Goal: Task Accomplishment & Management: Use online tool/utility

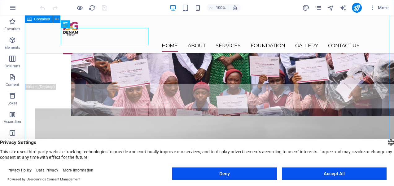
scroll to position [937, 0]
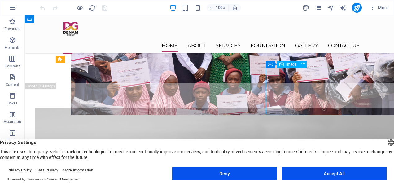
click at [304, 65] on icon at bounding box center [302, 64] width 3 height 7
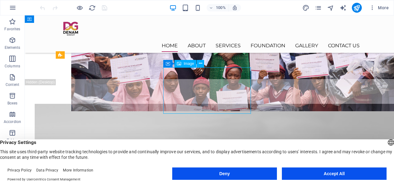
scroll to position [941, 0]
select select "px"
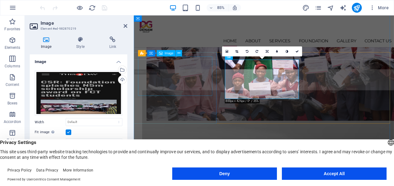
scroll to position [960, 0]
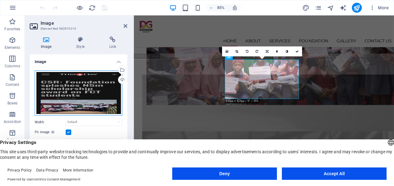
click at [73, 99] on div "Drag files here, click to choose files or select files from Files or our free s…" at bounding box center [79, 94] width 88 height 46
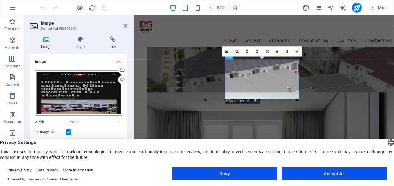
scroll to position [1204, 0]
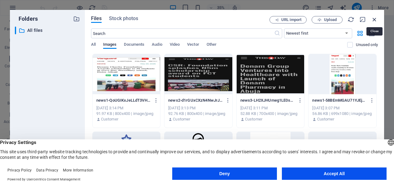
click at [375, 20] on icon "button" at bounding box center [374, 19] width 7 height 7
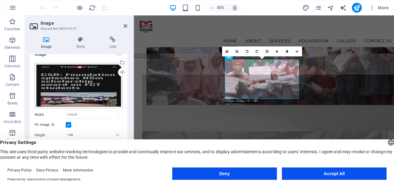
scroll to position [0, 0]
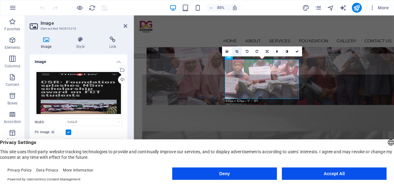
click at [237, 52] on icon at bounding box center [236, 51] width 3 height 3
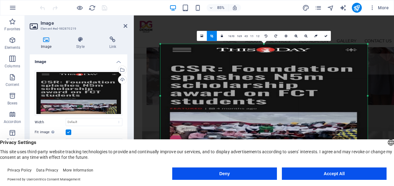
click at [161, 44] on div at bounding box center [160, 44] width 2 height 2
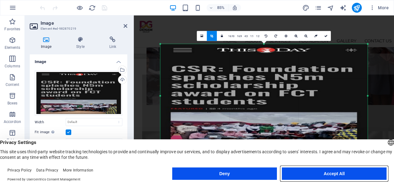
click at [325, 175] on button "Accept All" at bounding box center [334, 174] width 105 height 12
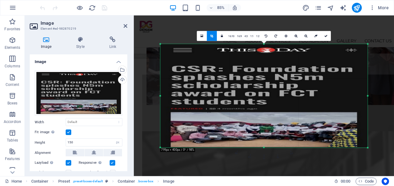
click at [324, 158] on div "180 170 160 150 140 130 120 110 100 90 80 70 60 50 40 30 20 10 0 -10 -20 -30 -4…" at bounding box center [263, 154] width 207 height 13
drag, startPoint x: 264, startPoint y: 148, endPoint x: 269, endPoint y: 147, distance: 5.7
click at [269, 147] on div "180 170 160 150 140 130 120 110 100 90 80 70 60 50 40 30 20 10 0 -10 -20 -30 -4…" at bounding box center [263, 96] width 207 height 104
click at [231, 36] on link "16:10" at bounding box center [231, 36] width 9 height 10
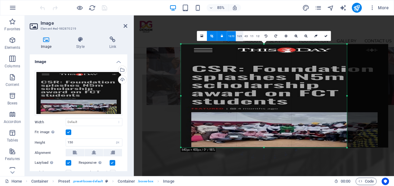
click at [239, 35] on link "16:9" at bounding box center [239, 36] width 7 height 10
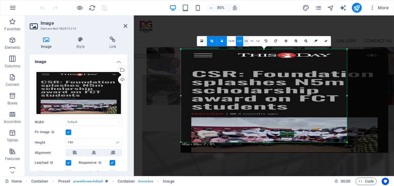
click at [246, 41] on link "4:3" at bounding box center [246, 42] width 6 height 10
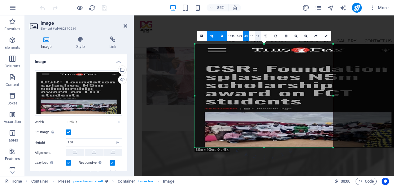
click at [255, 36] on link "1:2" at bounding box center [258, 36] width 6 height 10
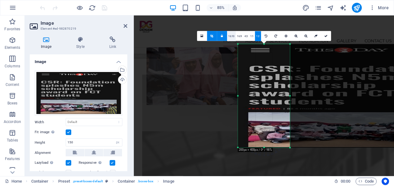
click at [231, 34] on link "16:10" at bounding box center [231, 36] width 9 height 10
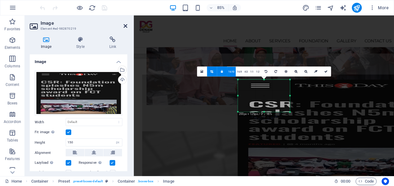
click at [124, 24] on icon at bounding box center [126, 26] width 4 height 5
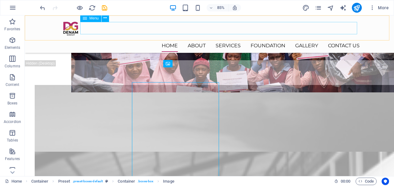
scroll to position [941, 0]
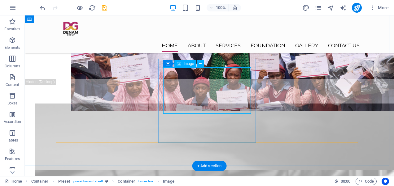
click at [200, 63] on icon at bounding box center [200, 63] width 3 height 7
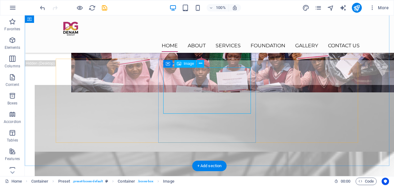
select select "px"
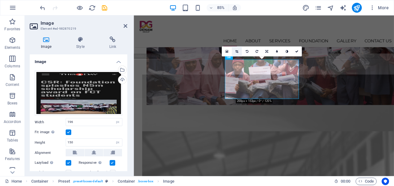
click at [236, 51] on icon at bounding box center [236, 51] width 3 height 3
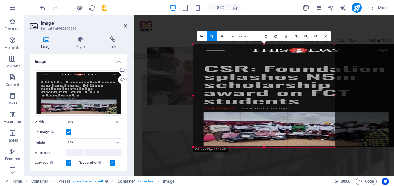
drag, startPoint x: 289, startPoint y: 113, endPoint x: 395, endPoint y: 197, distance: 135.0
click at [393, 186] on html "denamgroup.com Home Favorites Elements Columns Content Boxes Accordion Tables F…" at bounding box center [197, 93] width 394 height 186
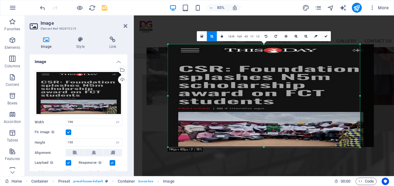
drag, startPoint x: 335, startPoint y: 97, endPoint x: 394, endPoint y: 99, distance: 59.2
click at [393, 99] on html "denamgroup.com Home Favorites Elements Columns Content Boxes Accordion Tables F…" at bounding box center [197, 93] width 394 height 186
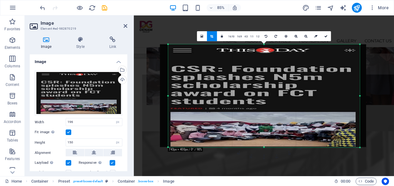
drag, startPoint x: 336, startPoint y: 103, endPoint x: 326, endPoint y: 104, distance: 9.3
click at [326, 104] on div at bounding box center [263, 95] width 206 height 103
click at [125, 25] on icon at bounding box center [126, 26] width 4 height 5
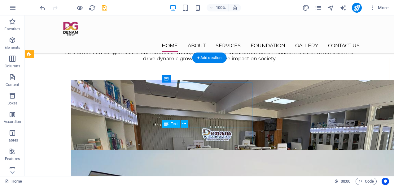
scroll to position [461, 0]
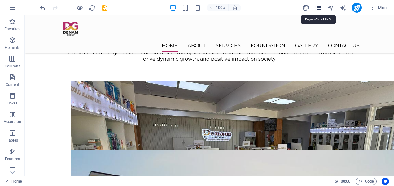
click at [318, 6] on icon "pages" at bounding box center [318, 7] width 7 height 7
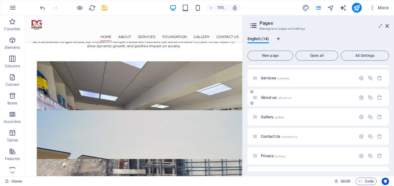
scroll to position [12, 0]
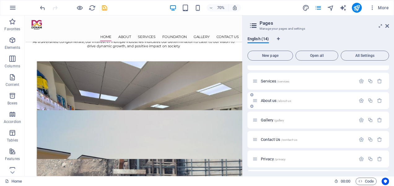
click at [289, 100] on span "/about-us" at bounding box center [284, 100] width 14 height 3
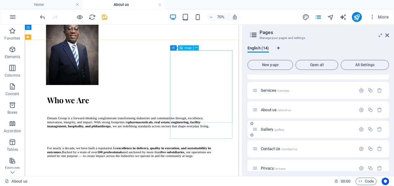
scroll to position [1200, 0]
drag, startPoint x: 273, startPoint y: 146, endPoint x: 254, endPoint y: 152, distance: 20.5
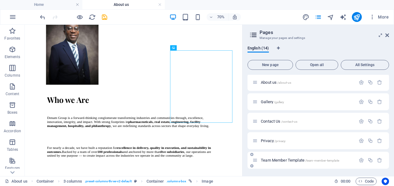
scroll to position [61, 0]
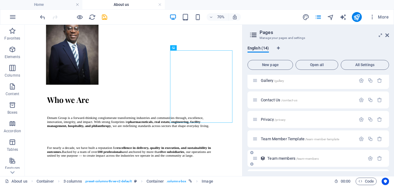
click at [279, 158] on span "Team members /team-members" at bounding box center [292, 158] width 51 height 5
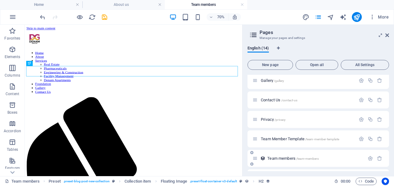
scroll to position [0, 0]
select select "68c56ccd7a2a48389b029b24"
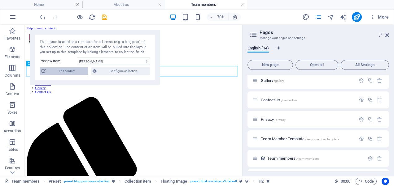
click at [65, 70] on span "Edit content" at bounding box center [67, 70] width 38 height 7
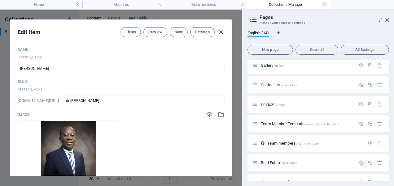
click at [219, 33] on icon "button" at bounding box center [220, 32] width 7 height 7
type input "dr-linus-igwemezie"
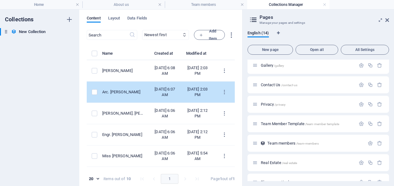
click at [149, 103] on td "Arc. [PERSON_NAME]" at bounding box center [125, 92] width 46 height 21
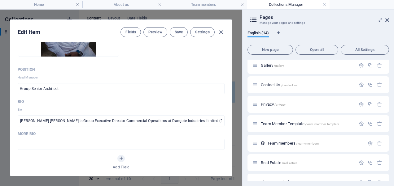
scroll to position [138, 0]
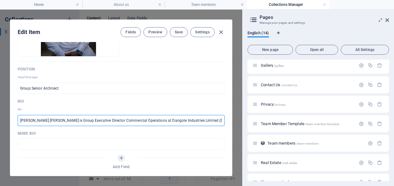
click at [168, 121] on input "Fatima Aliko Dangote is Group Executive Director Commercial Operations at Dango…" at bounding box center [121, 120] width 207 height 11
click at [209, 119] on input "Fatima Aliko Dangote is Group Executive Director Commercial Operations at Dango…" at bounding box center [121, 120] width 207 height 11
click at [219, 120] on input "this role, she is responsible for driving commercial operations across the vari…" at bounding box center [121, 120] width 207 height 11
click at [219, 120] on input "s the development and delivery of the Holding Company’s commercial brand and co…" at bounding box center [121, 120] width 207 height 11
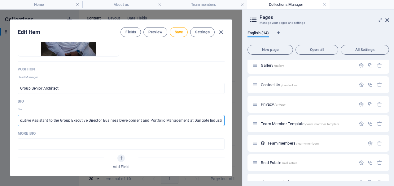
drag, startPoint x: 23, startPoint y: 119, endPoint x: 241, endPoint y: 148, distance: 219.5
click at [241, 148] on div "Content Layout Data Fields ​ Newest first Oldest first Last modified Name (asce…" at bounding box center [160, 98] width 163 height 177
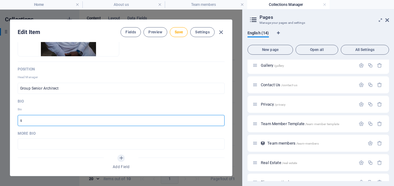
scroll to position [0, 0]
type input "s"
click at [144, 120] on input "text" at bounding box center [121, 120] width 207 height 11
paste input "Arc. Oyebode AbdulHafeez is a licensed Architect holding both a Bachelor’s and …"
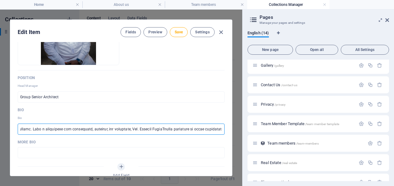
scroll to position [131, 0]
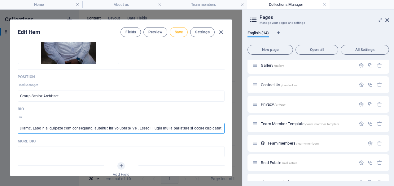
type input "Arc. Oyebode AbdulHafeez is a licensed Architect holding both a Bachelor’s and …"
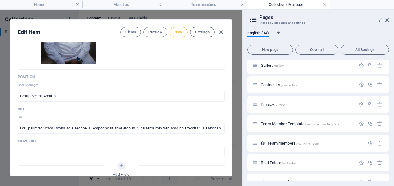
click at [170, 29] on button "Save" at bounding box center [179, 32] width 18 height 10
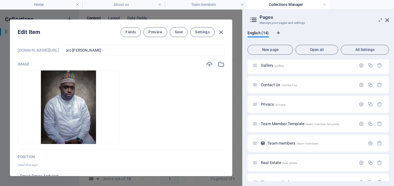
scroll to position [49, 0]
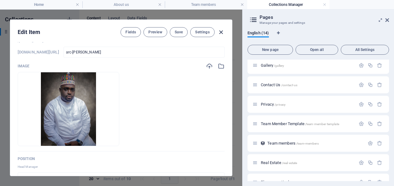
click at [217, 32] on icon "button" at bounding box center [220, 32] width 7 height 7
type input "arc-oyebode-abdulhafeez-olabode"
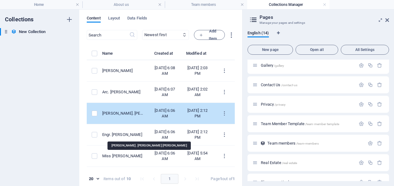
click at [144, 116] on div "[PERSON_NAME]. [PERSON_NAME] [PERSON_NAME]" at bounding box center [122, 114] width 41 height 6
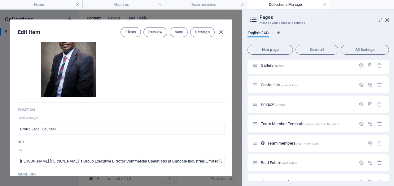
scroll to position [163, 0]
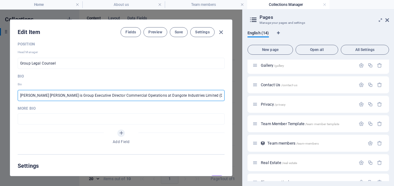
click at [160, 98] on input "Fatima Aliko Dangote is Group Executive Director Commercial Operations at Dango…" at bounding box center [121, 95] width 207 height 11
drag, startPoint x: 6, startPoint y: 95, endPoint x: 213, endPoint y: 111, distance: 207.1
click at [213, 111] on div "Name John doe Barr. Robert Wabida Lenus ​ Slug /john-doe www.example.com/team-m…" at bounding box center [121, 109] width 222 height 134
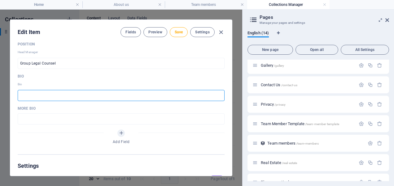
scroll to position [0, 0]
paste input "Robert Wabida Lenus, LL.(Hons), BL, is a certified mediator with over 20 years …"
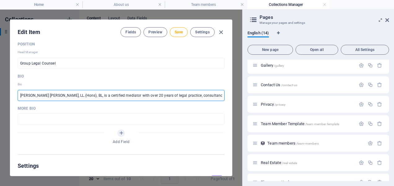
scroll to position [0, 286]
click at [38, 95] on input "Robert Wabida Lenus, LL.(Hons), BL, is a certified mediator with over 20 years …" at bounding box center [121, 95] width 207 height 11
type input "Robert Wabida Lenus, LL.(Hons), BL, is a certified mediator with over 20 years …"
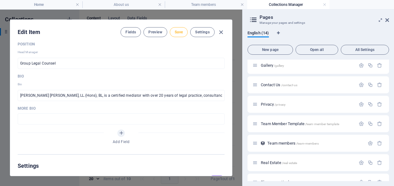
click at [175, 33] on span "Save" at bounding box center [179, 32] width 8 height 5
click at [217, 30] on icon "button" at bounding box center [220, 32] width 7 height 7
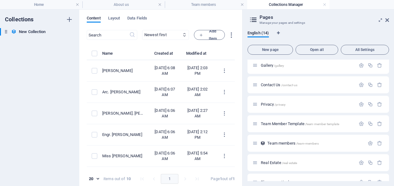
type input "barr-robert-wabida-lenus"
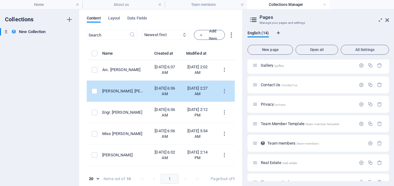
scroll to position [24, 0]
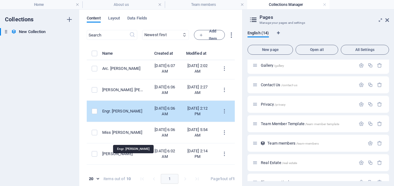
click at [137, 114] on div "Engr. [PERSON_NAME]" at bounding box center [122, 112] width 41 height 6
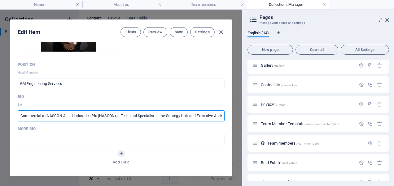
scroll to position [0, 916]
drag, startPoint x: 7, startPoint y: 114, endPoint x: 220, endPoint y: 125, distance: 212.9
click at [220, 125] on div "Edit Item Fields Preview Save Settings Name John doe Engr. David Dyuran ​ Slug …" at bounding box center [121, 98] width 242 height 177
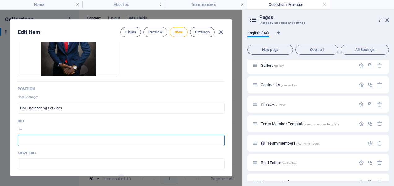
scroll to position [119, 0]
paste input "Engr. David Dyuran is an accomplished real estate professional with over 15 yea…"
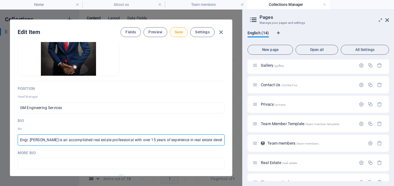
scroll to position [0, 1101]
type input "Engr. David Dyuran is an accomplished real estate professional with over 15 yea…"
click at [175, 32] on span "Save" at bounding box center [179, 32] width 8 height 5
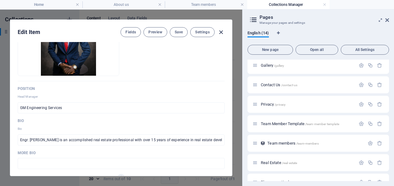
click at [217, 31] on icon "button" at bounding box center [220, 32] width 7 height 7
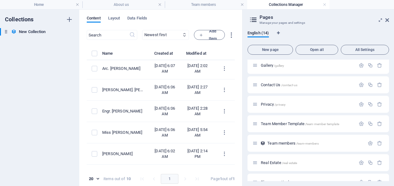
type input "engr-david-dyuran"
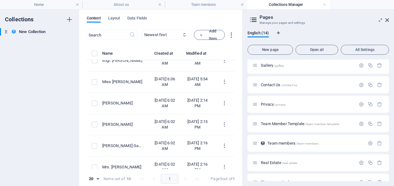
scroll to position [76, 0]
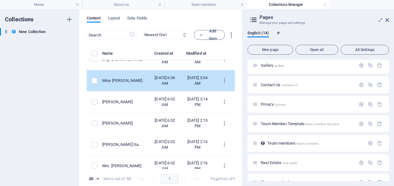
click at [149, 92] on td "Miss [PERSON_NAME]" at bounding box center [125, 80] width 46 height 21
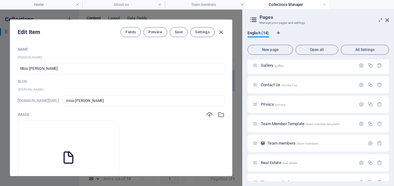
click at [155, 113] on div "Image" at bounding box center [121, 114] width 207 height 7
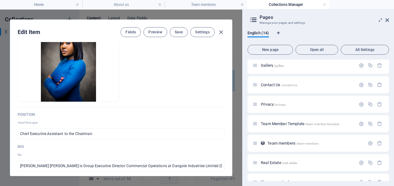
scroll to position [93, 0]
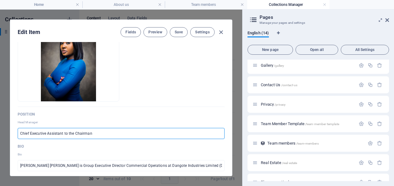
click at [18, 133] on input "Chief Executive Assistant to the Chairman" at bounding box center [121, 133] width 207 height 11
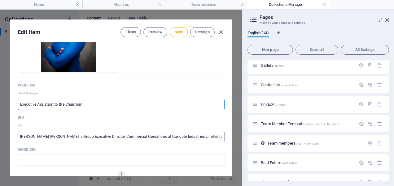
type input "Executive Assistant to the Chairman"
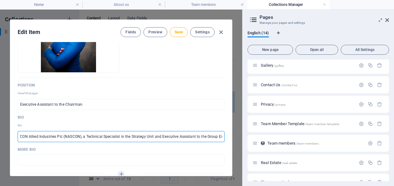
scroll to position [0, 916]
drag, startPoint x: 6, startPoint y: 135, endPoint x: 208, endPoint y: 147, distance: 202.2
click at [208, 147] on div "Name John doe Miss Anita Tseker ​ Slug /john-doe www.example.com/team-members/ …" at bounding box center [121, 60] width 207 height 271
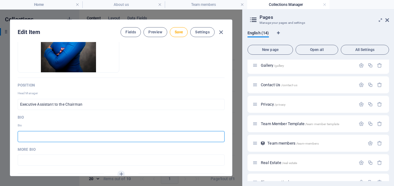
scroll to position [0, 0]
click at [180, 137] on input "text" at bounding box center [121, 136] width 207 height 11
paste input "Anita Tsekar holds a B.Sc. in Business Management and supports the Chairman wit…"
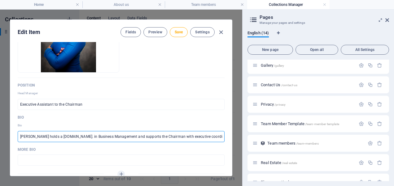
scroll to position [0, 400]
type input "Anita Tsekar holds a B.Sc. in Business Management and supports the Chairman wit…"
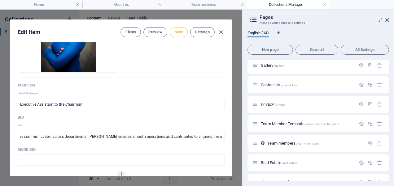
scroll to position [0, 0]
click at [175, 31] on span "Save" at bounding box center [179, 32] width 8 height 5
click at [217, 31] on icon "button" at bounding box center [220, 32] width 7 height 7
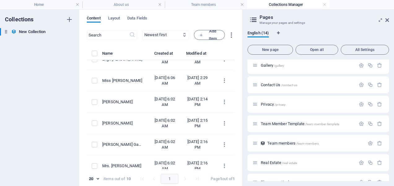
type input "miss-anita-tseker"
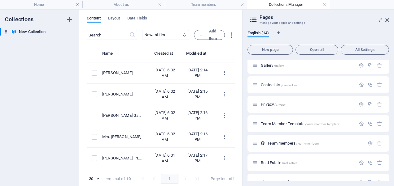
scroll to position [123, 0]
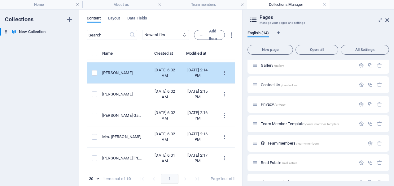
click at [138, 76] on div "[PERSON_NAME]" at bounding box center [122, 73] width 41 height 6
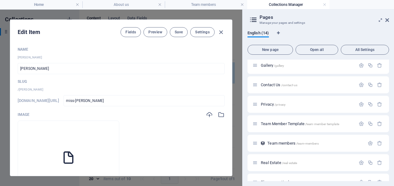
click at [138, 92] on p "/john-doe" at bounding box center [121, 90] width 207 height 6
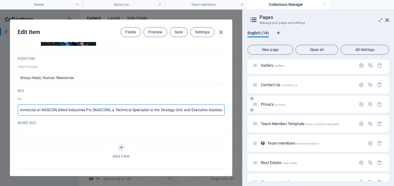
scroll to position [0, 916]
drag, startPoint x: 6, startPoint y: 109, endPoint x: 223, endPoint y: 116, distance: 216.5
click at [223, 116] on div "Edit Item Fields Preview Save Settings Name John doe Miss Kate Tijani ​ Slug /j…" at bounding box center [121, 98] width 242 height 177
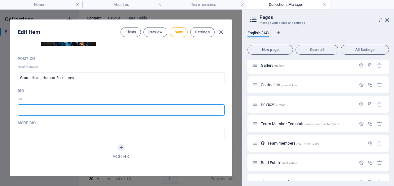
paste input "Kate Ohunene Tijani is a dedicated and results-driven professional with a stron…"
type input "Kate Ohunene Tijani is a dedicated and results-driven professional with a stron…"
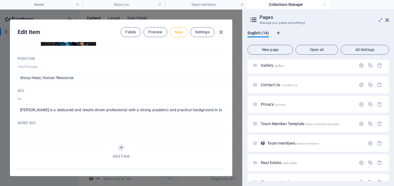
click at [175, 32] on span "Save" at bounding box center [179, 32] width 8 height 5
click at [217, 32] on icon "button" at bounding box center [220, 32] width 7 height 7
type input "miss-kate-tijani"
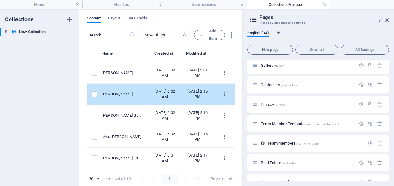
scroll to position [137, 0]
click at [144, 97] on div "[PERSON_NAME]" at bounding box center [122, 95] width 41 height 6
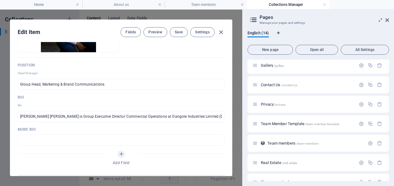
scroll to position [143, 0]
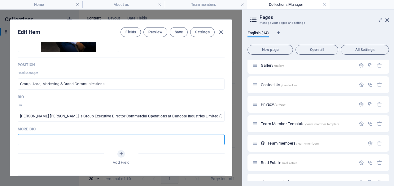
click at [133, 140] on input "text" at bounding box center [121, 139] width 207 height 11
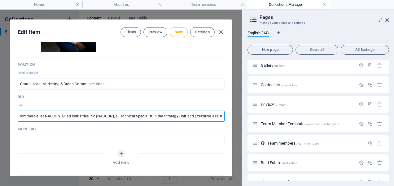
scroll to position [0, 916]
drag, startPoint x: 7, startPoint y: 115, endPoint x: 228, endPoint y: 144, distance: 223.0
click at [228, 144] on div "Edit Item Fields Preview Save Settings Name John doe Mr. Joshua Ezirim ​ Slug /…" at bounding box center [121, 98] width 242 height 177
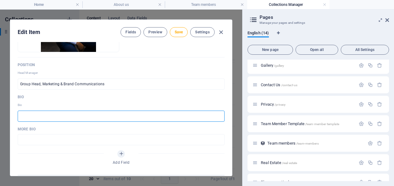
scroll to position [0, 0]
paste input "Ezirim Joshua Samuel is a certified Brand & Marketing Communications Profession…"
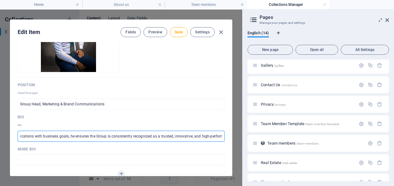
scroll to position [122, 0]
type input "Ezirim Joshua Samuel is a certified Brand & Marketing Communications Profession…"
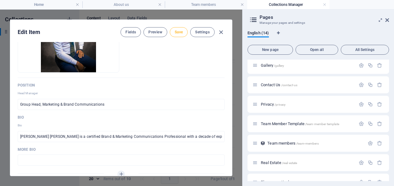
click at [175, 33] on span "Save" at bounding box center [179, 32] width 8 height 5
click at [217, 33] on icon "button" at bounding box center [220, 32] width 7 height 7
type input "mr-joshua-ezirim"
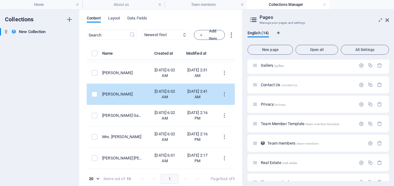
scroll to position [7, 13]
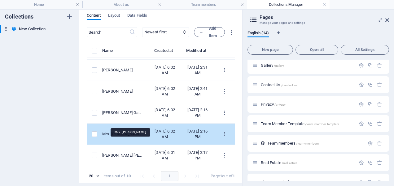
click at [144, 132] on div "Mrs. [PERSON_NAME]" at bounding box center [122, 135] width 41 height 6
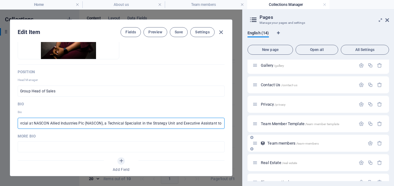
scroll to position [0, 916]
drag, startPoint x: 7, startPoint y: 123, endPoint x: 281, endPoint y: 143, distance: 274.4
click at [281, 143] on div "Home About us Team members Collections Manager Favorites Elements Columns Conte…" at bounding box center [197, 97] width 394 height 177
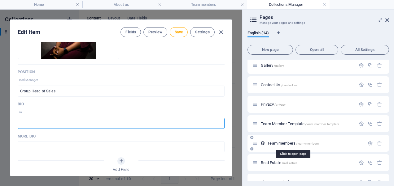
scroll to position [0, 0]
click at [113, 123] on input "text" at bounding box center [121, 123] width 207 height 11
paste input "Georgina Lucky Ibrahim is a dedicated and results-driven professional with a st…"
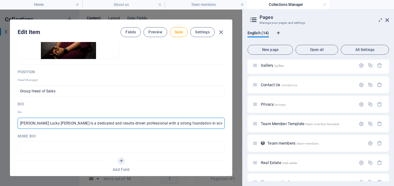
scroll to position [0, 1160]
type input "Georgina Lucky Ibrahim is a dedicated and results-driven professional with a st…"
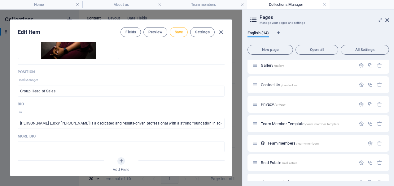
click at [175, 31] on span "Save" at bounding box center [179, 32] width 8 height 5
click at [217, 31] on icon "button" at bounding box center [220, 32] width 7 height 7
type input "mrs-ibrahim-georgina"
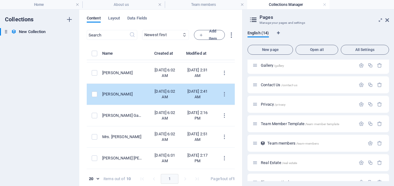
scroll to position [7, 13]
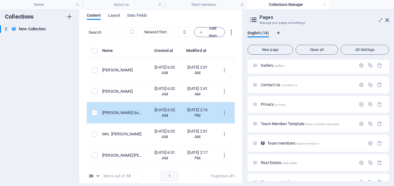
click at [92, 110] on label "items list" at bounding box center [95, 113] width 6 height 6
click at [0, 0] on input "items list" at bounding box center [0, 0] width 0 height 0
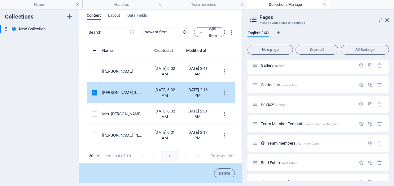
click at [92, 94] on label "items list" at bounding box center [95, 93] width 6 height 6
click at [0, 0] on input "items list" at bounding box center [0, 0] width 0 height 0
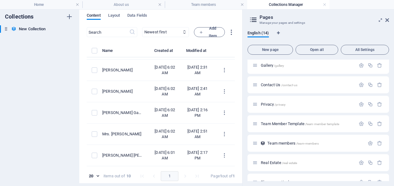
scroll to position [167, 0]
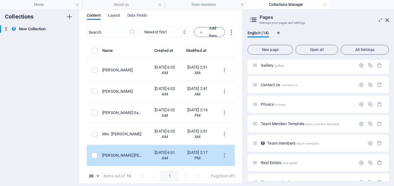
click at [126, 145] on td "[PERSON_NAME] [PERSON_NAME]" at bounding box center [125, 155] width 46 height 21
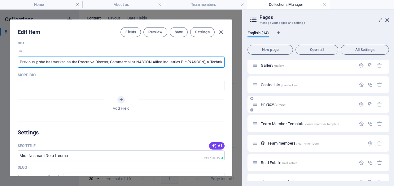
scroll to position [0, 916]
drag, startPoint x: 7, startPoint y: 62, endPoint x: 254, endPoint y: 97, distance: 249.6
click at [254, 97] on div "Home About us Team members Collections Manager Favorites Elements Columns Conte…" at bounding box center [197, 97] width 394 height 177
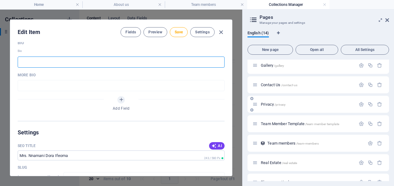
scroll to position [0, 0]
click at [152, 64] on input "text" at bounding box center [121, 62] width 207 height 11
paste input "Nnamani Dora Ifeoma holds a B.Sc. in Accounting from the University of Port Har…"
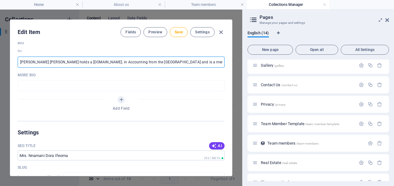
scroll to position [0, 899]
type input "Nnamani Dora Ifeoma holds a B.Sc. in Accounting from the University of Port Har…"
click at [175, 30] on span "Save" at bounding box center [179, 32] width 8 height 5
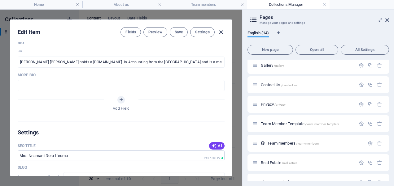
click at [217, 30] on icon "button" at bounding box center [220, 32] width 7 height 7
type input "mrs-nnamani-dora-ifeoma"
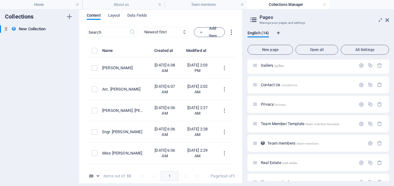
scroll to position [0, 13]
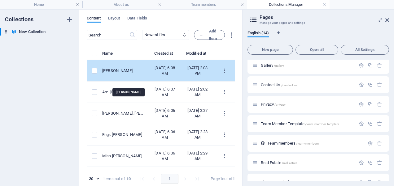
click at [140, 74] on div "[PERSON_NAME]" at bounding box center [122, 71] width 41 height 6
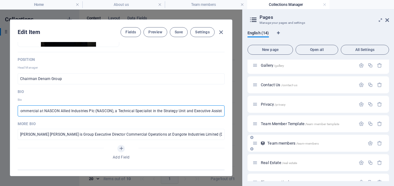
scroll to position [0, 916]
drag, startPoint x: 6, startPoint y: 110, endPoint x: 256, endPoint y: 141, distance: 251.8
click at [256, 141] on div "Home About us Team members Collections Manager Favorites Elements Columns Conte…" at bounding box center [197, 97] width 394 height 177
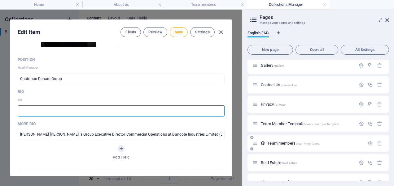
scroll to position [0, 0]
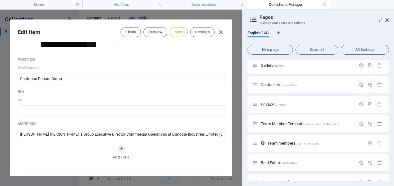
click at [175, 31] on span "Save" at bounding box center [179, 32] width 8 height 5
click at [217, 33] on icon "button" at bounding box center [220, 32] width 7 height 7
type input "dr-linus-igwemezie"
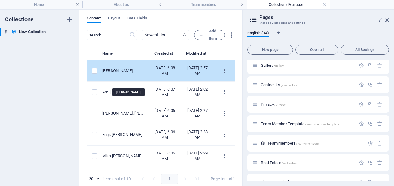
click at [144, 74] on div "[PERSON_NAME]" at bounding box center [122, 71] width 41 height 6
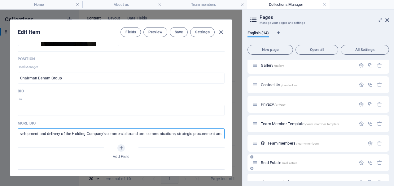
scroll to position [0, 916]
drag, startPoint x: 7, startPoint y: 132, endPoint x: 290, endPoint y: 156, distance: 284.6
click at [290, 156] on div "Home About us Team members Collections Manager Favorites Elements Columns Conte…" at bounding box center [197, 97] width 394 height 177
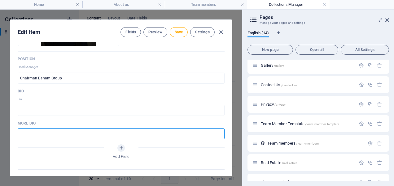
scroll to position [0, 0]
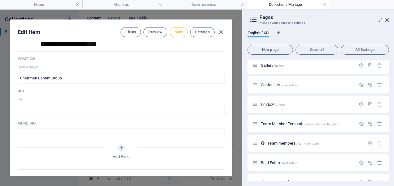
click at [170, 29] on button "Save" at bounding box center [179, 32] width 18 height 10
click at [217, 30] on icon "button" at bounding box center [220, 32] width 7 height 7
type input "dr-linus-igwemezie"
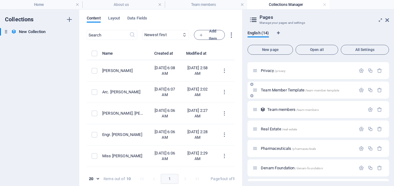
scroll to position [104, 0]
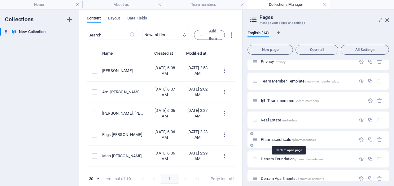
click at [278, 139] on span "Pharmaceuticals /pharmaceuticals" at bounding box center [288, 139] width 55 height 5
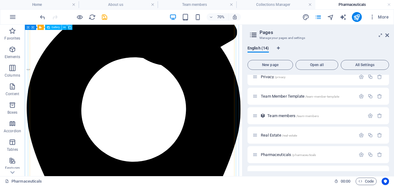
scroll to position [458, 0]
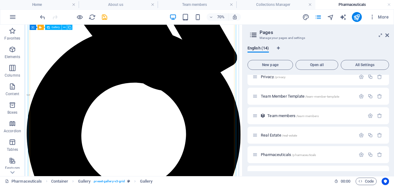
scroll to position [426, 0]
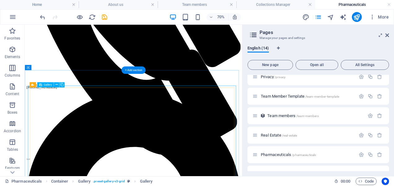
scroll to position [324, 0]
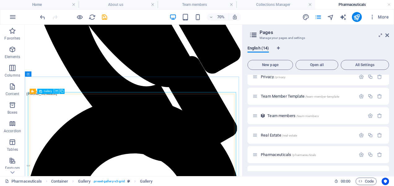
click at [55, 89] on icon at bounding box center [56, 91] width 2 height 5
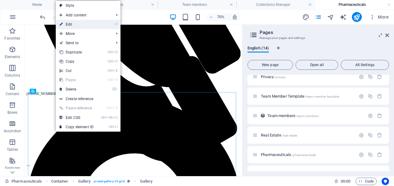
click at [86, 24] on link "⏎ Edit" at bounding box center [76, 24] width 41 height 9
select select "4"
select select "px"
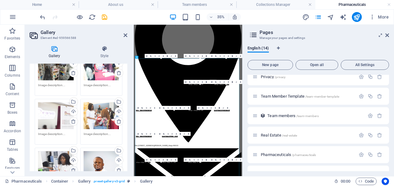
scroll to position [220, 0]
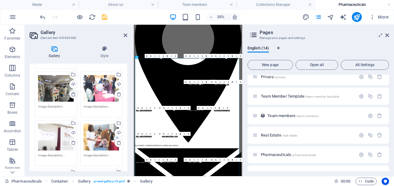
click at [73, 94] on icon at bounding box center [73, 94] width 5 height 5
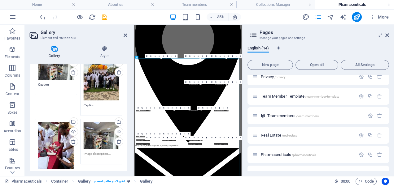
scroll to position [140, 0]
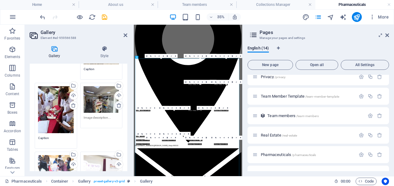
click at [118, 103] on icon at bounding box center [118, 105] width 5 height 5
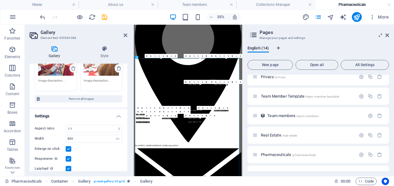
scroll to position [365, 0]
click at [124, 34] on icon at bounding box center [126, 35] width 4 height 5
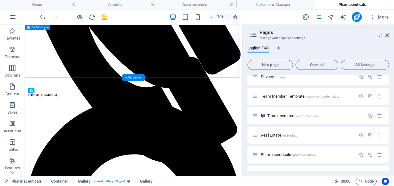
scroll to position [323, 0]
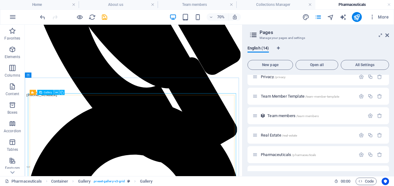
click at [55, 93] on icon at bounding box center [56, 92] width 2 height 5
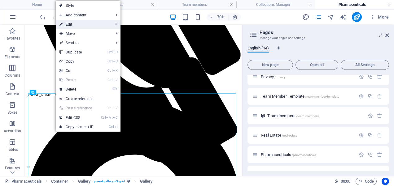
click at [91, 23] on link "⏎ Edit" at bounding box center [76, 24] width 41 height 9
select select "4"
select select "px"
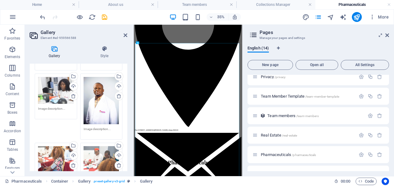
scroll to position [299, 0]
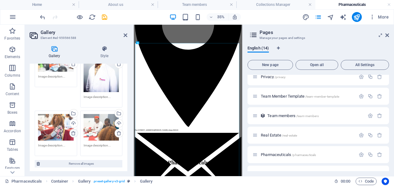
click at [73, 131] on icon at bounding box center [73, 133] width 5 height 5
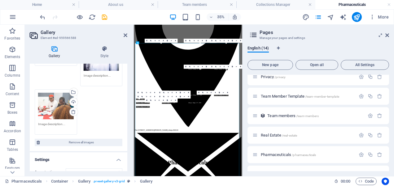
scroll to position [321, 0]
click at [71, 109] on icon at bounding box center [73, 111] width 5 height 5
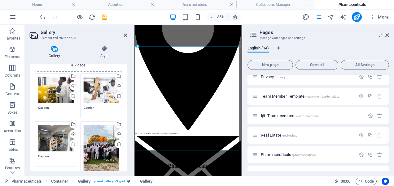
scroll to position [0, 0]
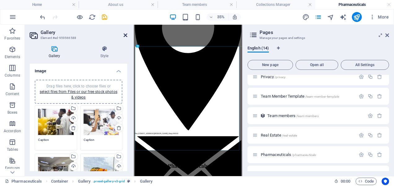
click at [125, 36] on icon at bounding box center [126, 35] width 4 height 5
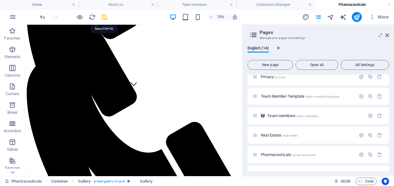
scroll to position [121, 0]
click at [103, 18] on icon "save" at bounding box center [104, 17] width 7 height 7
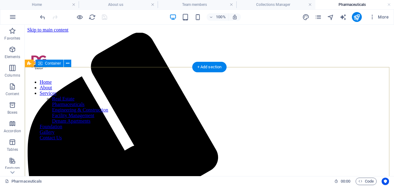
scroll to position [44, 0]
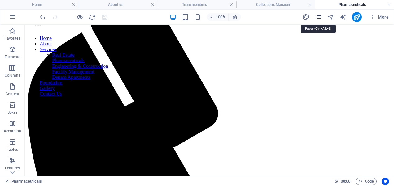
click at [319, 14] on icon "pages" at bounding box center [318, 17] width 7 height 7
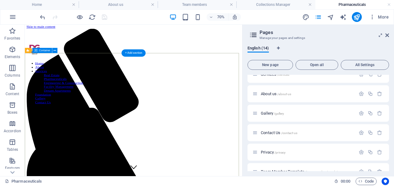
scroll to position [1, 0]
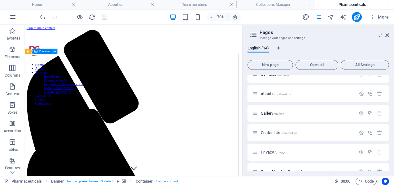
click at [54, 51] on icon at bounding box center [55, 51] width 2 height 5
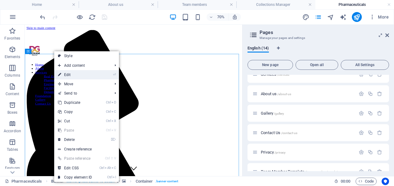
click at [84, 72] on link "⏎ Edit" at bounding box center [74, 74] width 41 height 9
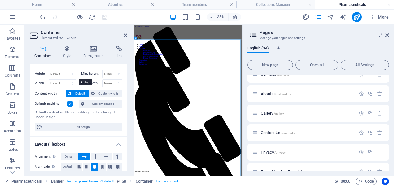
scroll to position [0, 0]
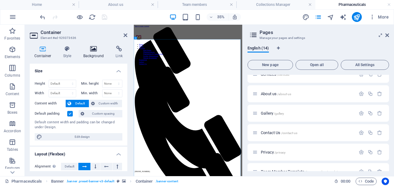
click at [93, 50] on icon at bounding box center [94, 49] width 30 height 6
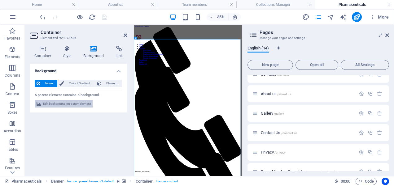
click at [80, 104] on span "Edit background on parent element" at bounding box center [67, 103] width 48 height 7
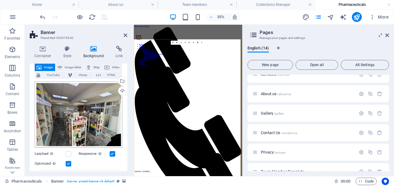
scroll to position [38, 0]
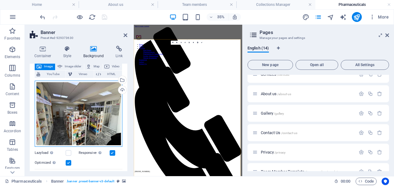
click at [89, 110] on div "Drag files here, click to choose files or select files from Files or our free s…" at bounding box center [79, 114] width 88 height 67
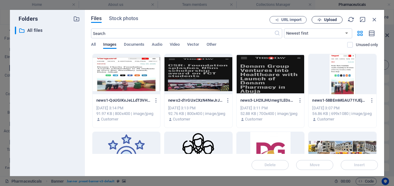
click at [319, 18] on icon "button" at bounding box center [319, 20] width 4 height 4
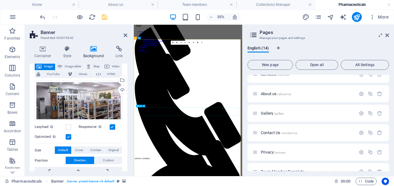
scroll to position [1, 0]
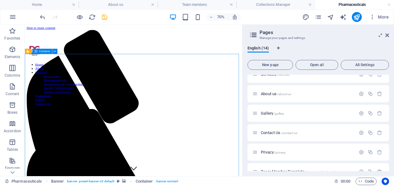
drag, startPoint x: 167, startPoint y: 204, endPoint x: 267, endPoint y: 121, distance: 129.4
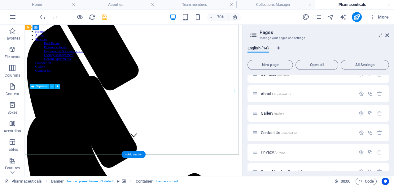
scroll to position [47, 0]
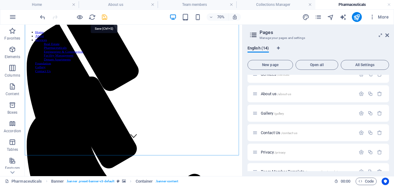
click at [105, 15] on icon "save" at bounding box center [104, 17] width 7 height 7
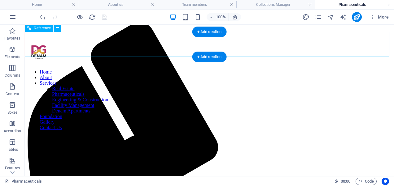
scroll to position [0, 0]
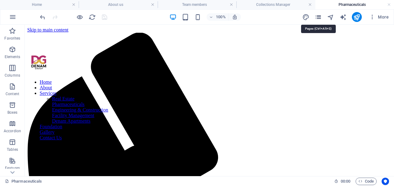
click at [316, 16] on icon "pages" at bounding box center [318, 17] width 7 height 7
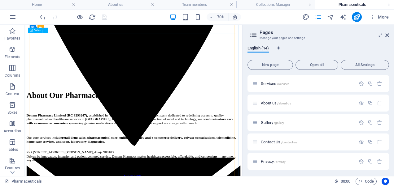
scroll to position [706, 0]
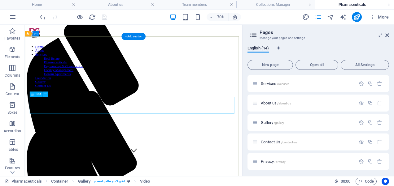
scroll to position [26, 0]
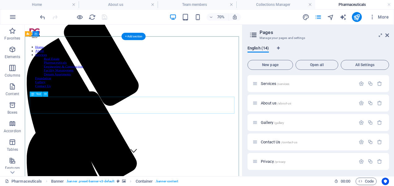
scroll to position [8, 0]
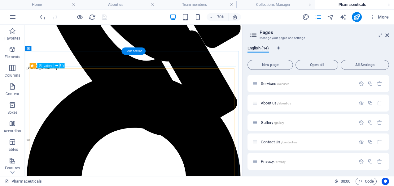
scroll to position [343, 0]
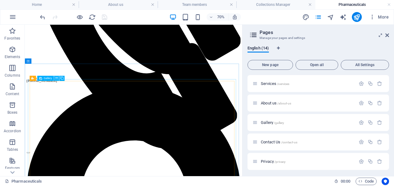
click at [55, 79] on icon at bounding box center [56, 78] width 2 height 5
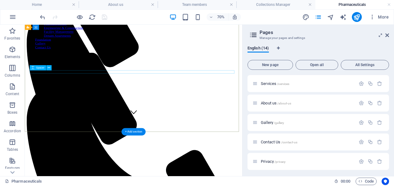
scroll to position [0, 0]
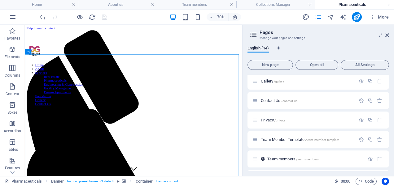
scroll to position [86, 0]
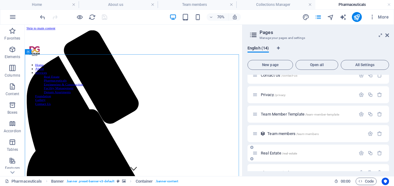
click at [272, 155] on span "Real Estate /real-estate" at bounding box center [279, 153] width 36 height 5
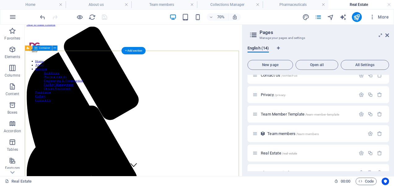
scroll to position [5, 0]
select select "vh"
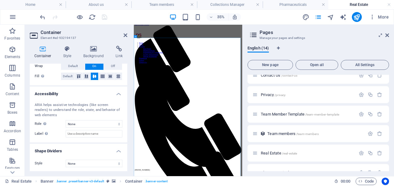
scroll to position [0, 0]
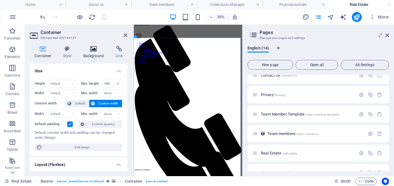
click at [93, 48] on icon at bounding box center [94, 49] width 30 height 6
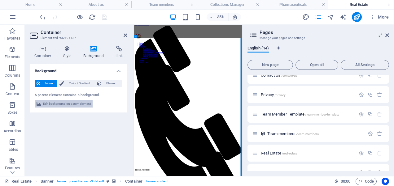
click at [68, 105] on span "Edit background on parent element" at bounding box center [67, 103] width 48 height 7
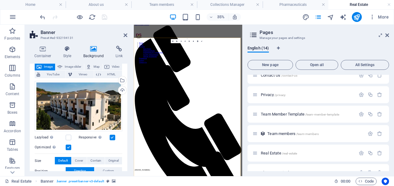
scroll to position [37, 0]
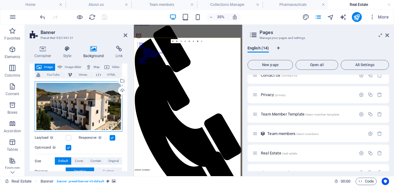
click at [107, 104] on div "Drag files here, click to choose files or select files from Files or our free s…" at bounding box center [79, 106] width 88 height 51
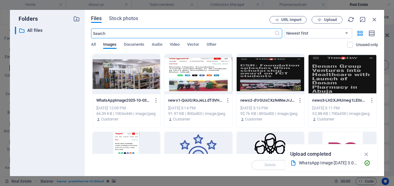
scroll to position [41, 0]
click at [334, 18] on span "Upload" at bounding box center [330, 20] width 13 height 4
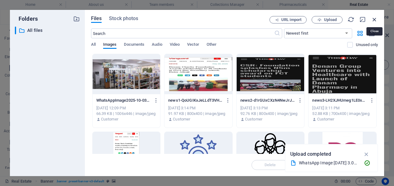
click at [373, 20] on icon "button" at bounding box center [374, 19] width 7 height 7
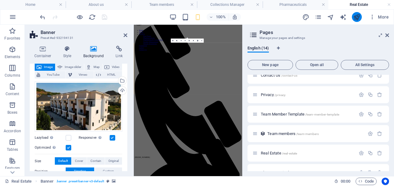
scroll to position [5, 0]
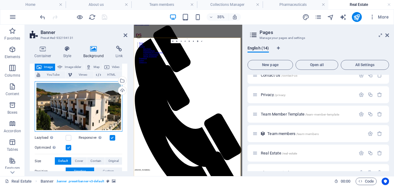
click at [90, 97] on div "Drag files here, click to choose files or select files from Files or our free s…" at bounding box center [79, 106] width 88 height 51
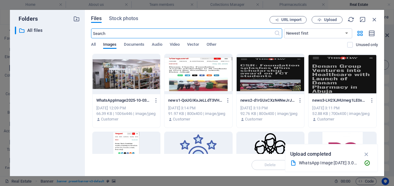
scroll to position [41, 0]
click at [328, 20] on span "Upload" at bounding box center [330, 20] width 13 height 4
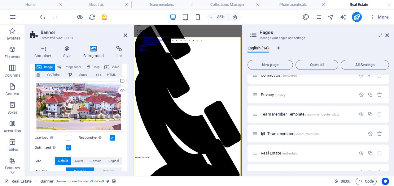
scroll to position [5, 0]
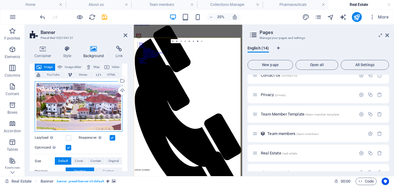
click at [86, 102] on div "Drag files here, click to choose files or select files from Files or our free s…" at bounding box center [79, 106] width 88 height 51
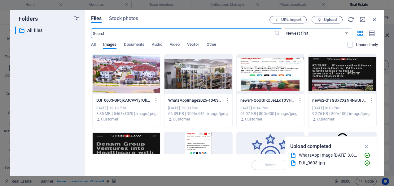
scroll to position [41, 0]
click at [119, 69] on div at bounding box center [127, 74] width 68 height 40
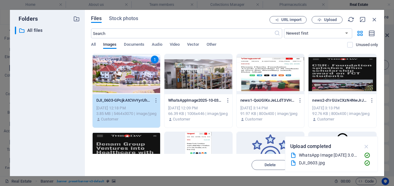
click at [368, 145] on icon "button" at bounding box center [366, 146] width 7 height 7
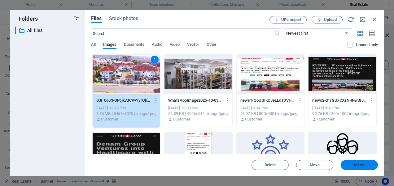
click at [355, 163] on button "Insert" at bounding box center [359, 165] width 37 height 10
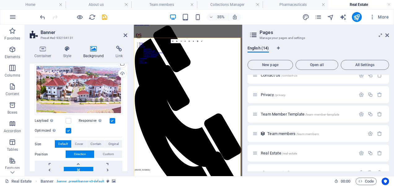
scroll to position [54, 0]
click at [105, 14] on icon "save" at bounding box center [104, 17] width 7 height 7
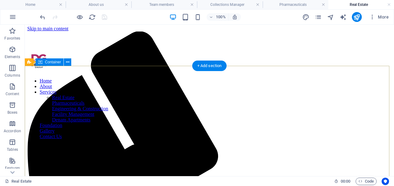
scroll to position [1, 0]
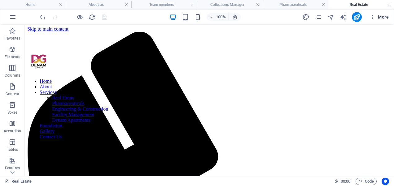
click at [373, 17] on icon "button" at bounding box center [372, 17] width 6 height 6
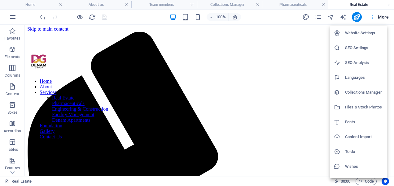
click at [373, 17] on div at bounding box center [197, 93] width 394 height 186
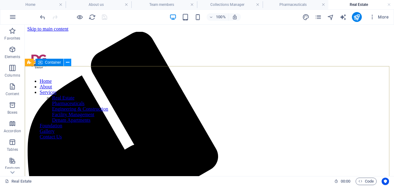
click at [69, 61] on icon at bounding box center [67, 62] width 3 height 7
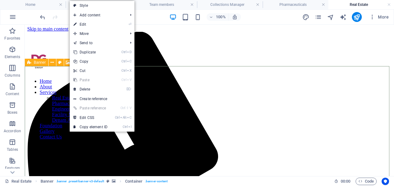
click at [40, 65] on div "Banner" at bounding box center [37, 62] width 24 height 7
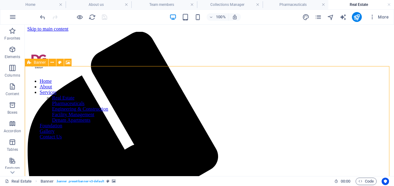
click at [42, 63] on span "Banner" at bounding box center [40, 63] width 12 height 4
click at [52, 64] on icon at bounding box center [51, 62] width 3 height 7
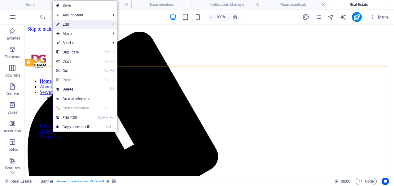
click at [68, 26] on link "⏎ Edit" at bounding box center [73, 24] width 41 height 9
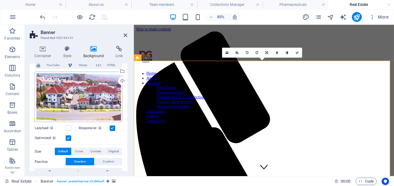
scroll to position [0, 0]
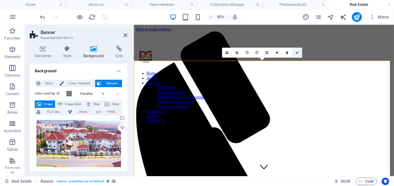
click at [298, 54] on link at bounding box center [297, 53] width 10 height 10
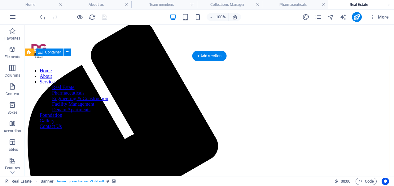
scroll to position [11, 0]
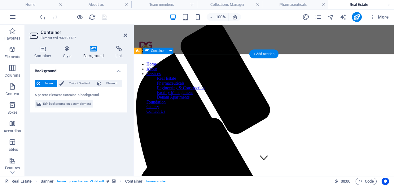
scroll to position [8, 0]
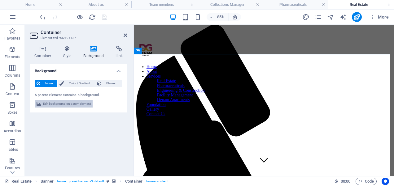
click at [80, 104] on span "Edit background on parent element" at bounding box center [67, 103] width 48 height 7
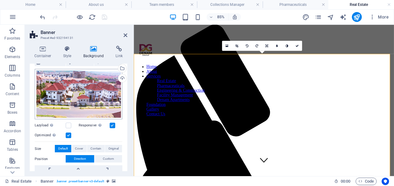
scroll to position [50, 0]
click at [81, 145] on span "Cover" at bounding box center [79, 148] width 8 height 7
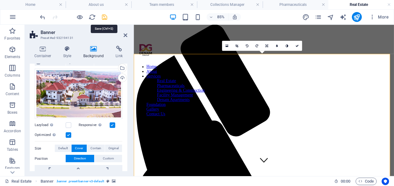
click at [105, 18] on icon "save" at bounding box center [104, 17] width 7 height 7
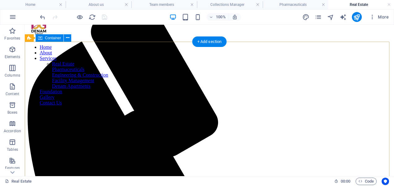
scroll to position [39, 0]
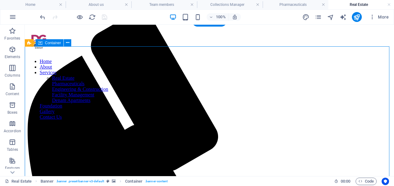
scroll to position [20, 0]
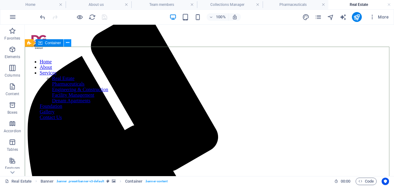
click at [66, 43] on icon at bounding box center [67, 43] width 3 height 7
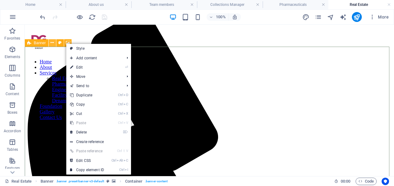
click at [53, 43] on icon at bounding box center [51, 43] width 3 height 7
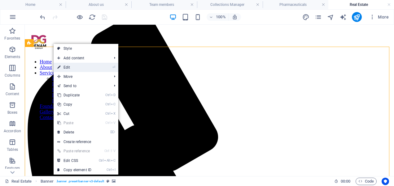
click at [76, 68] on link "⏎ Edit" at bounding box center [74, 67] width 41 height 9
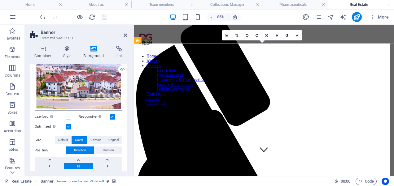
scroll to position [59, 0]
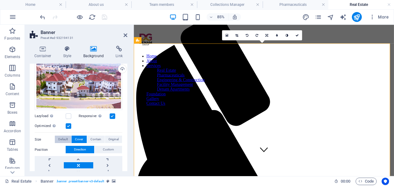
click at [64, 137] on span "Default" at bounding box center [63, 139] width 10 height 7
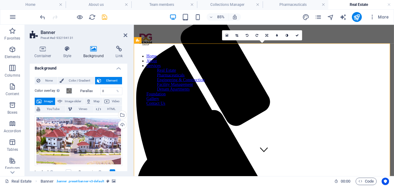
scroll to position [0, 0]
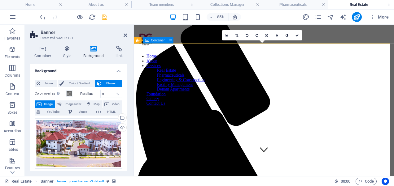
drag, startPoint x: 229, startPoint y: 162, endPoint x: 146, endPoint y: 186, distance: 86.3
drag, startPoint x: 92, startPoint y: 17, endPoint x: 200, endPoint y: 2, distance: 108.7
click at [92, 17] on icon "reload" at bounding box center [92, 17] width 7 height 7
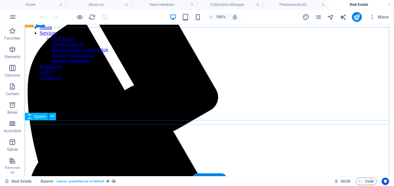
scroll to position [24, 0]
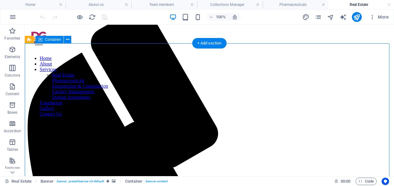
scroll to position [0, 0]
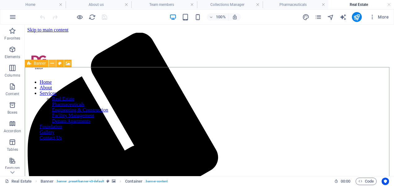
click at [51, 64] on icon at bounding box center [51, 63] width 3 height 7
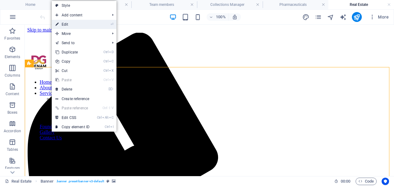
click at [75, 24] on link "⏎ Edit" at bounding box center [72, 24] width 41 height 9
select select "vh"
select select "banner"
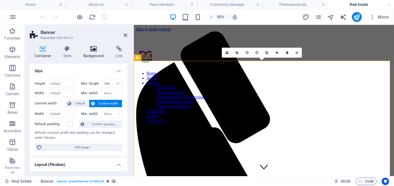
click at [91, 50] on icon at bounding box center [94, 49] width 30 height 6
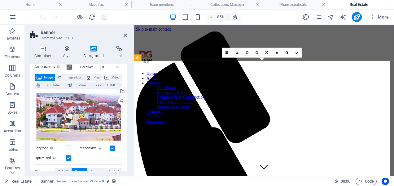
scroll to position [25, 0]
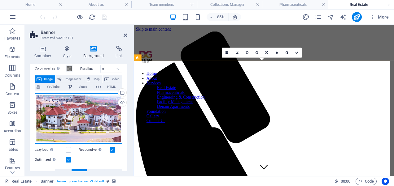
click at [78, 114] on div "Drag files here, click to choose files or select files from Files or our free s…" at bounding box center [79, 118] width 88 height 51
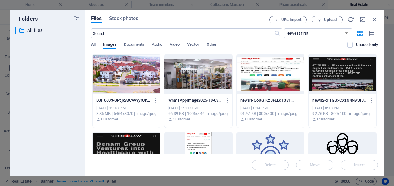
click at [139, 86] on div at bounding box center [127, 74] width 68 height 40
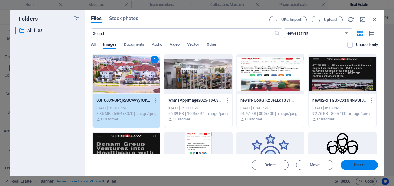
click at [357, 167] on span "Insert" at bounding box center [359, 165] width 11 height 4
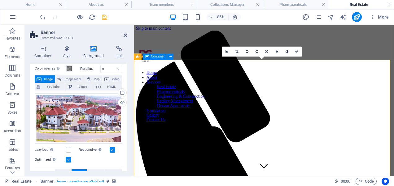
scroll to position [2, 0]
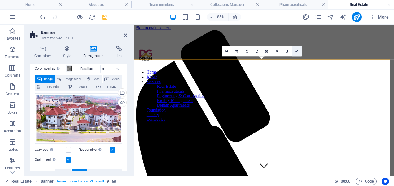
click at [297, 53] on link at bounding box center [297, 51] width 10 height 10
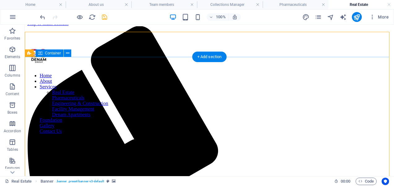
scroll to position [0, 0]
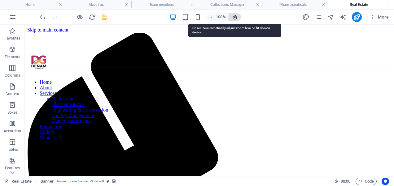
click at [234, 14] on icon "button" at bounding box center [235, 17] width 6 height 6
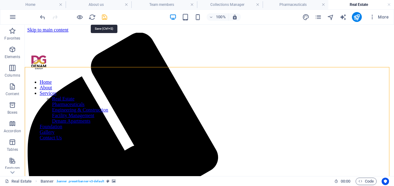
click at [106, 14] on icon "save" at bounding box center [104, 17] width 7 height 7
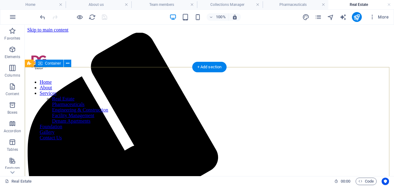
scroll to position [80, 0]
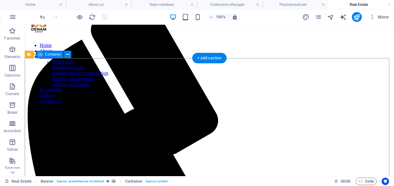
scroll to position [0, 0]
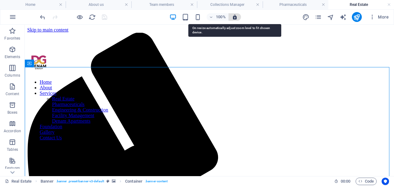
click at [235, 17] on icon "button" at bounding box center [235, 17] width 6 height 6
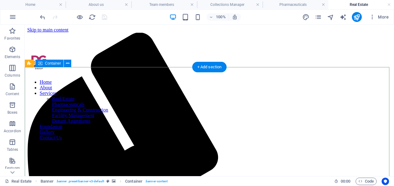
select select "vh"
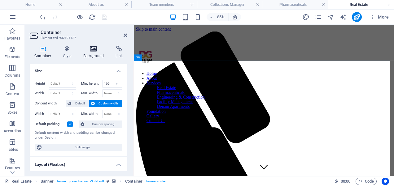
click at [95, 51] on icon at bounding box center [94, 49] width 30 height 6
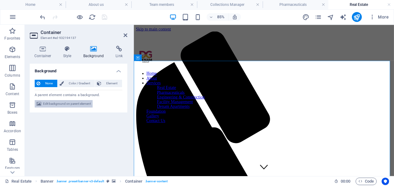
click at [77, 102] on span "Edit background on parent element" at bounding box center [67, 103] width 48 height 7
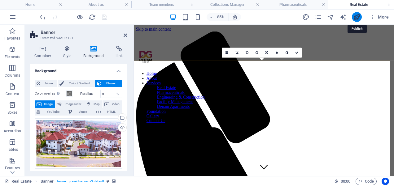
click at [358, 14] on icon "publish" at bounding box center [356, 17] width 7 height 7
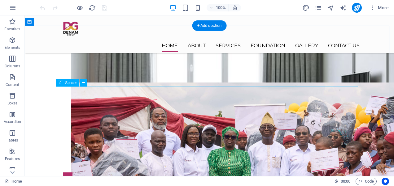
scroll to position [808, 0]
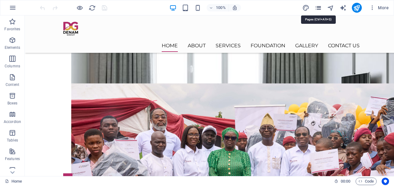
click at [318, 8] on icon "pages" at bounding box center [318, 7] width 7 height 7
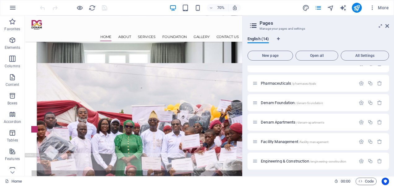
scroll to position [167, 0]
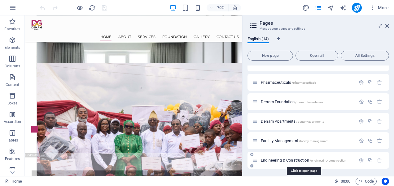
click at [270, 160] on span "Engineering & Construction /engineering-construction" at bounding box center [303, 160] width 85 height 5
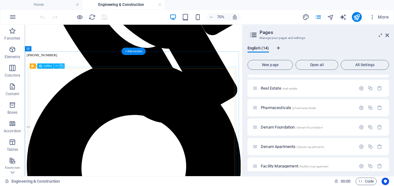
scroll to position [379, 0]
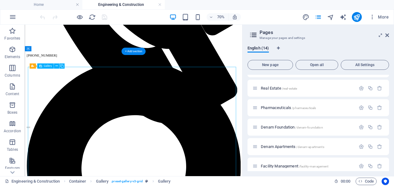
select select "4"
select select "px"
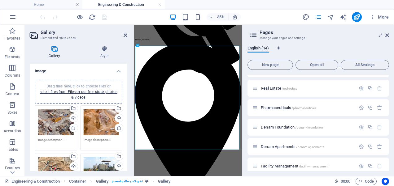
scroll to position [596, 0]
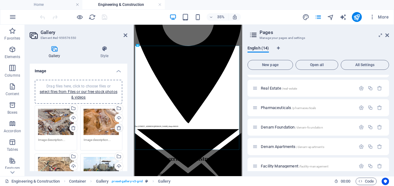
click at [116, 128] on icon at bounding box center [118, 128] width 5 height 5
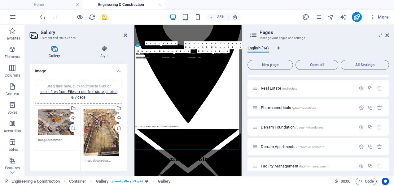
click at [73, 129] on icon at bounding box center [73, 128] width 5 height 5
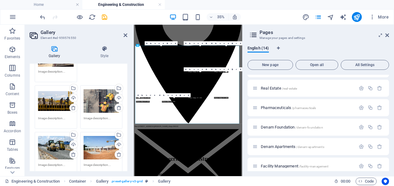
scroll to position [89, 0]
click at [118, 106] on icon at bounding box center [118, 107] width 5 height 5
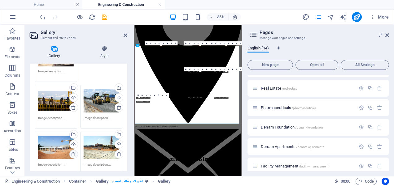
click at [73, 155] on icon at bounding box center [73, 154] width 5 height 5
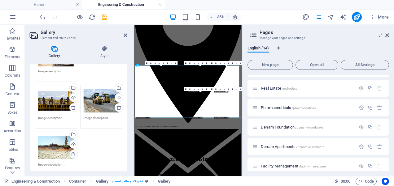
scroll to position [539, 0]
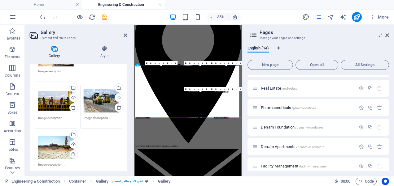
click at [73, 155] on icon at bounding box center [73, 154] width 5 height 5
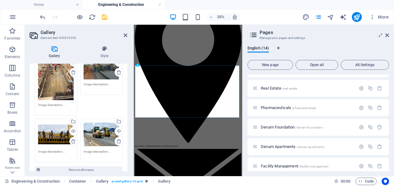
scroll to position [94, 0]
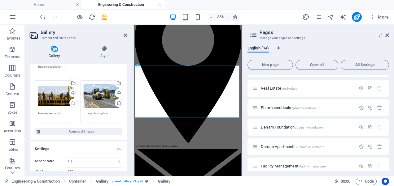
click at [118, 102] on icon at bounding box center [118, 103] width 5 height 5
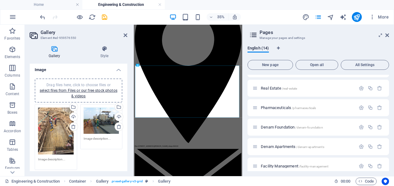
scroll to position [0, 0]
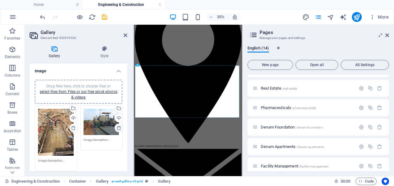
click at [118, 128] on icon at bounding box center [118, 128] width 5 height 5
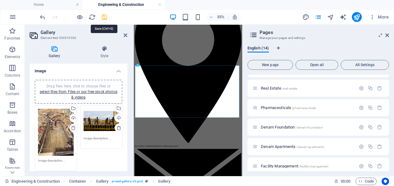
click at [105, 16] on icon "save" at bounding box center [104, 17] width 7 height 7
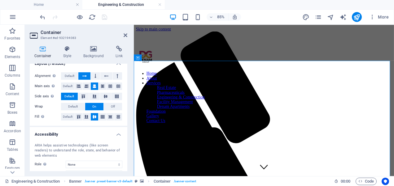
scroll to position [86, 0]
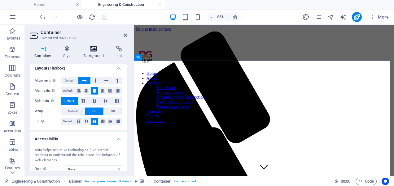
click at [91, 49] on icon at bounding box center [94, 49] width 30 height 6
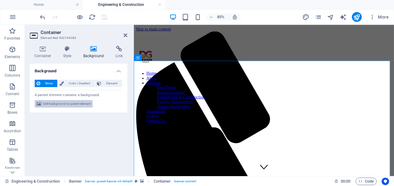
click at [81, 103] on span "Edit background on parent element" at bounding box center [67, 103] width 48 height 7
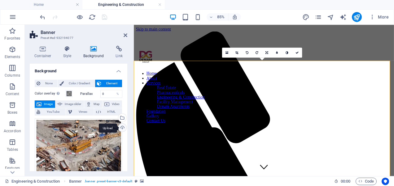
click at [119, 128] on div "Upload" at bounding box center [121, 128] width 9 height 9
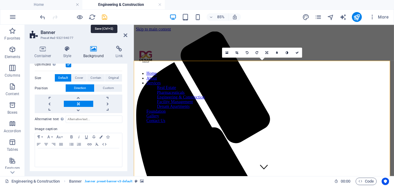
click at [105, 15] on icon "save" at bounding box center [104, 17] width 7 height 7
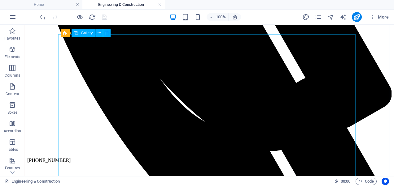
scroll to position [365, 0]
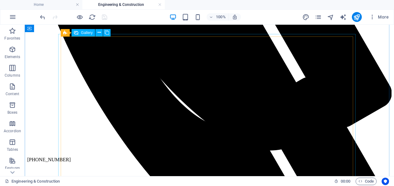
select select "4"
select select "px"
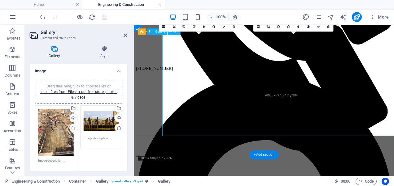
scroll to position [392, 0]
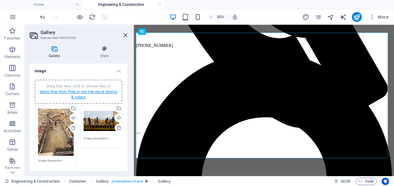
click at [92, 93] on link "select files from Files or our free stock photos & videos" at bounding box center [79, 95] width 78 height 10
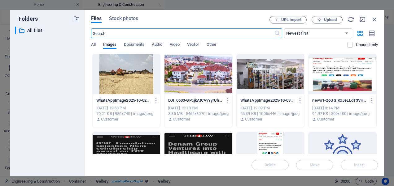
scroll to position [539, 0]
click at [321, 20] on icon "button" at bounding box center [319, 20] width 4 height 4
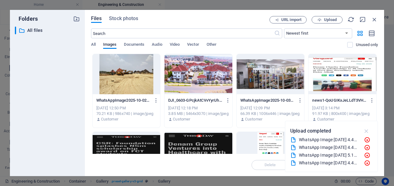
click at [368, 133] on icon "button" at bounding box center [366, 131] width 7 height 7
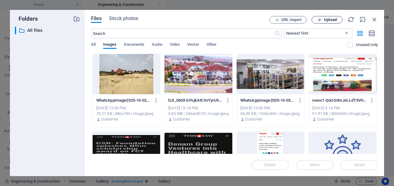
click at [329, 20] on span "Upload" at bounding box center [330, 20] width 13 height 4
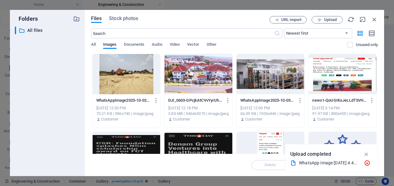
scroll to position [26, 0]
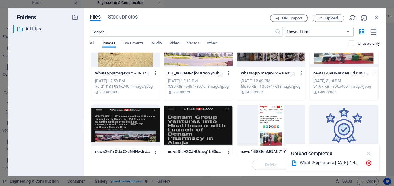
click at [368, 153] on icon "button" at bounding box center [366, 154] width 7 height 7
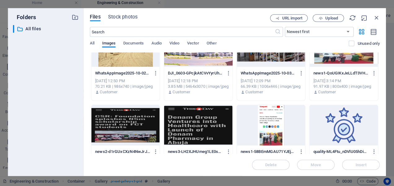
click at [72, 86] on div "​ All files All files" at bounding box center [47, 99] width 65 height 145
click at [39, 113] on div "​ All files All files" at bounding box center [47, 99] width 65 height 145
click at [325, 19] on span "Upload" at bounding box center [330, 20] width 13 height 4
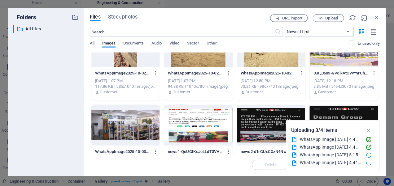
scroll to position [0, 0]
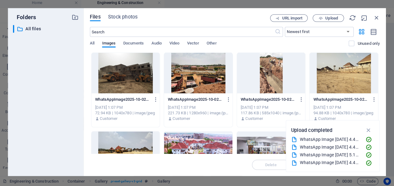
click at [113, 85] on div at bounding box center [127, 74] width 68 height 40
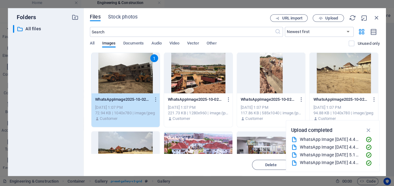
click at [198, 81] on div at bounding box center [198, 74] width 68 height 40
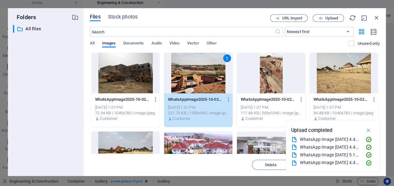
click at [120, 82] on div at bounding box center [127, 74] width 68 height 40
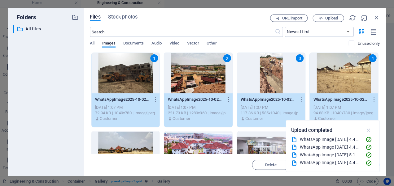
click at [367, 130] on icon "button" at bounding box center [366, 131] width 7 height 7
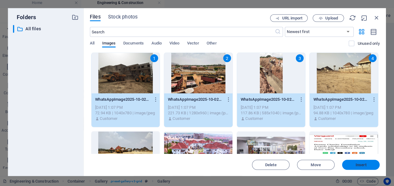
click at [355, 166] on span "Insert" at bounding box center [359, 165] width 11 height 4
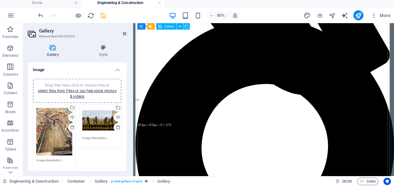
scroll to position [430, 0]
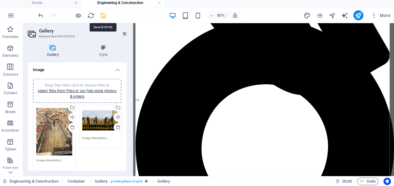
click at [103, 16] on icon "save" at bounding box center [104, 17] width 7 height 7
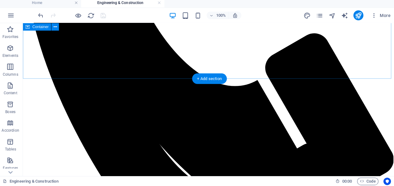
scroll to position [295, 0]
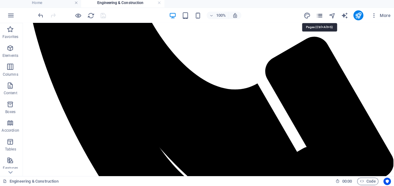
click at [318, 17] on icon "pages" at bounding box center [318, 17] width 7 height 7
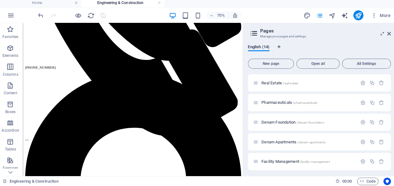
scroll to position [176, 0]
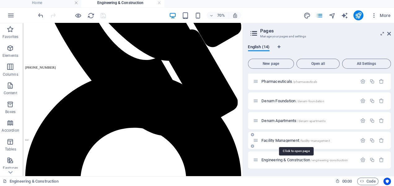
click at [284, 141] on span "Facility Management /facility-management" at bounding box center [294, 141] width 67 height 5
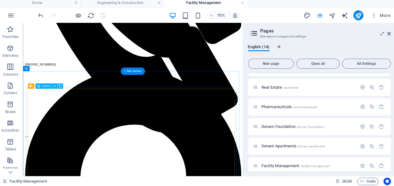
scroll to position [365, 0]
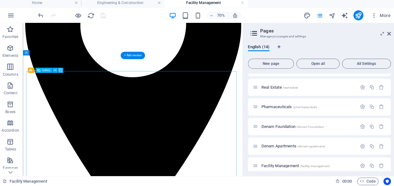
select select "4"
select select "px"
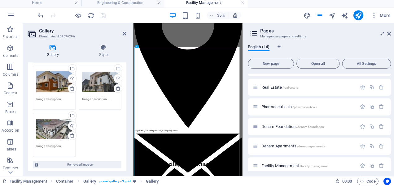
scroll to position [229, 0]
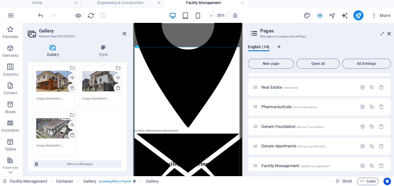
click at [72, 135] on icon at bounding box center [73, 135] width 5 height 5
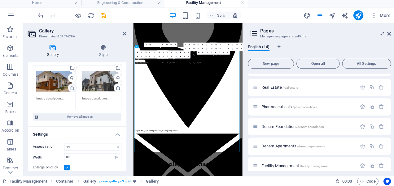
click at [74, 89] on icon at bounding box center [73, 89] width 5 height 5
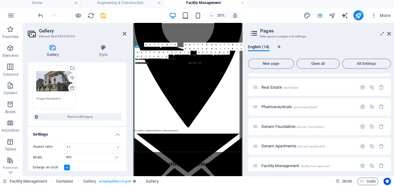
click at [74, 89] on icon at bounding box center [73, 89] width 5 height 5
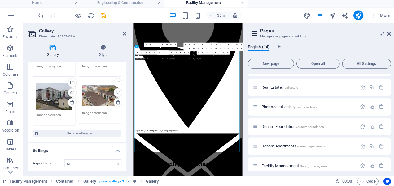
scroll to position [155, 0]
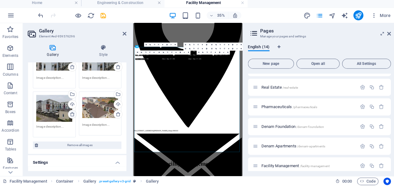
click at [73, 113] on icon at bounding box center [73, 115] width 5 height 5
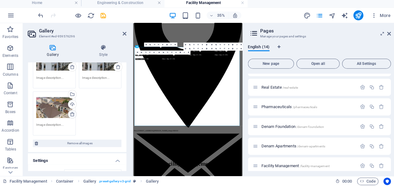
click at [73, 113] on icon at bounding box center [73, 115] width 5 height 5
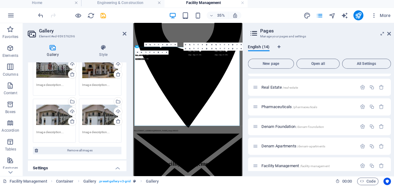
scroll to position [101, 0]
click at [72, 122] on icon at bounding box center [73, 122] width 5 height 5
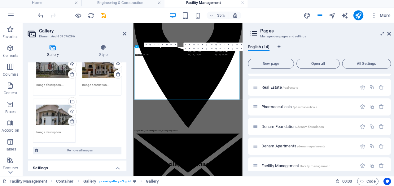
click at [72, 122] on icon at bounding box center [73, 122] width 5 height 5
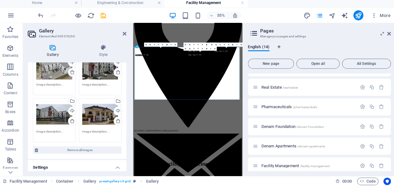
scroll to position [52, 0]
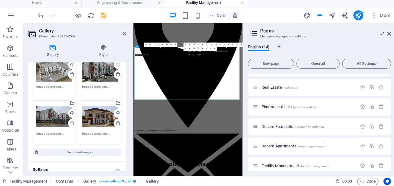
click at [72, 122] on icon at bounding box center [73, 124] width 5 height 5
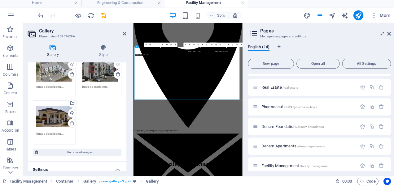
click at [72, 122] on icon at bounding box center [73, 124] width 5 height 5
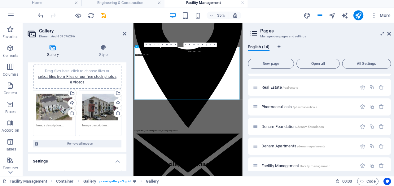
scroll to position [14, 0]
click at [72, 114] on icon at bounding box center [73, 113] width 5 height 5
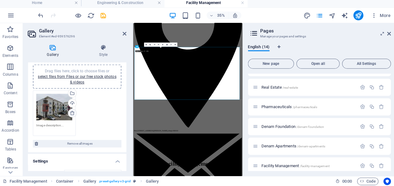
click at [72, 115] on icon at bounding box center [73, 113] width 5 height 5
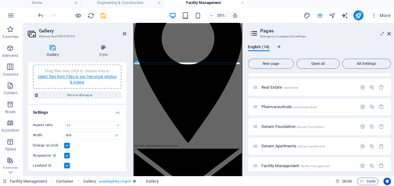
click at [70, 76] on link "select files from Files or our free stock photos & videos" at bounding box center [79, 81] width 78 height 10
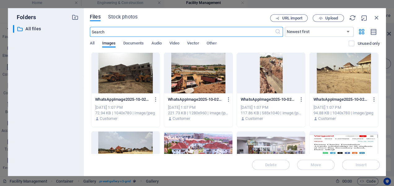
scroll to position [1027, 0]
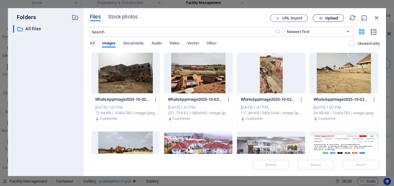
click at [325, 20] on span "Upload" at bounding box center [330, 20] width 13 height 4
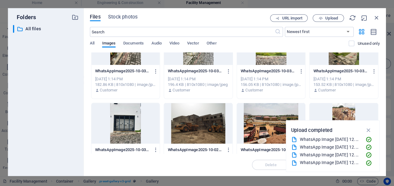
scroll to position [0, 0]
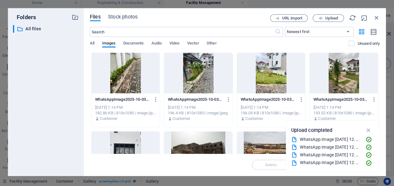
click at [127, 81] on div at bounding box center [127, 74] width 68 height 40
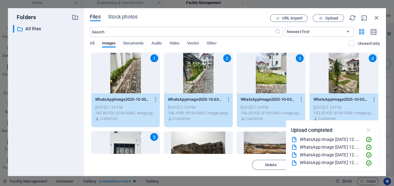
click at [366, 133] on icon "button" at bounding box center [366, 131] width 7 height 7
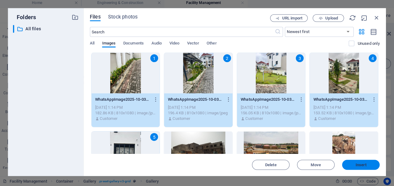
click at [364, 164] on span "Insert" at bounding box center [359, 165] width 32 height 4
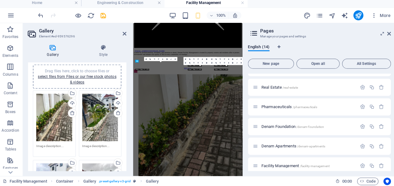
scroll to position [540, 0]
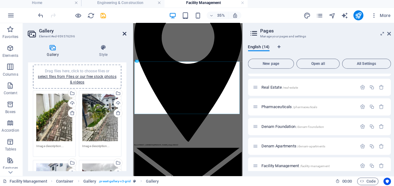
click at [124, 35] on icon at bounding box center [126, 35] width 4 height 5
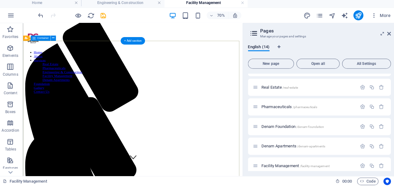
scroll to position [7, 0]
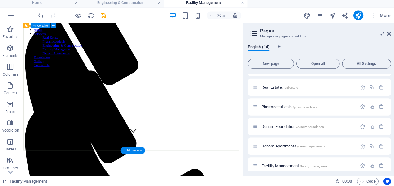
scroll to position [53, 0]
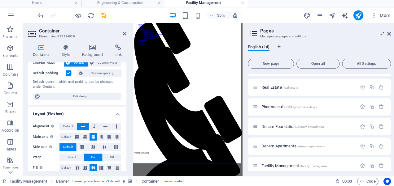
scroll to position [0, 0]
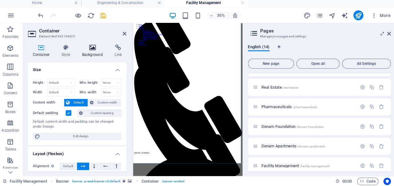
click at [92, 50] on icon at bounding box center [94, 49] width 30 height 6
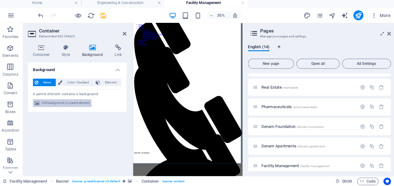
click at [83, 101] on span "Edit background on parent element" at bounding box center [67, 103] width 48 height 7
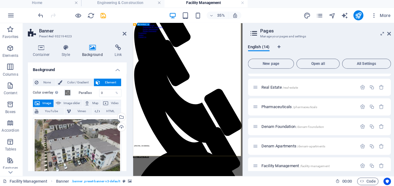
scroll to position [74, 0]
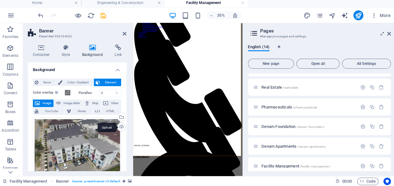
click at [121, 127] on div "Upload" at bounding box center [121, 128] width 9 height 9
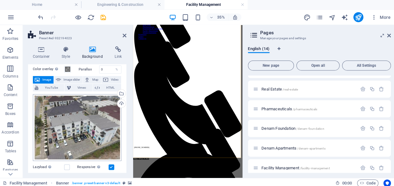
scroll to position [16, 0]
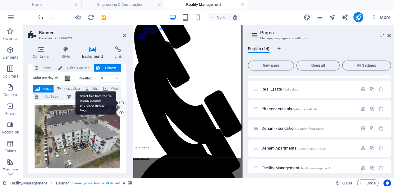
click at [121, 100] on div "Select files from the file manager, stock photos, or upload file(s)" at bounding box center [121, 102] width 9 height 9
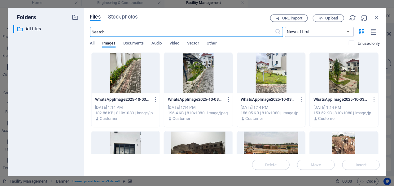
scroll to position [47, 0]
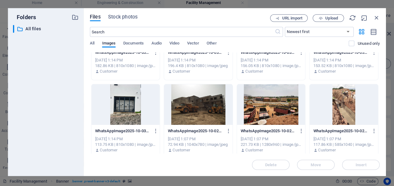
click at [136, 111] on div at bounding box center [127, 105] width 68 height 40
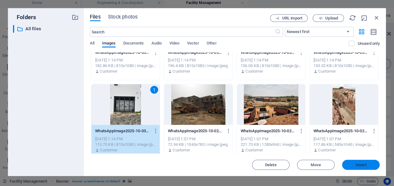
click at [365, 164] on span "Insert" at bounding box center [359, 165] width 32 height 4
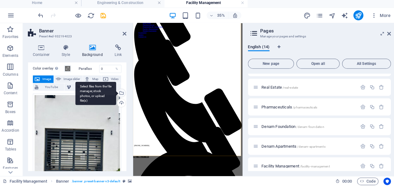
scroll to position [21, 0]
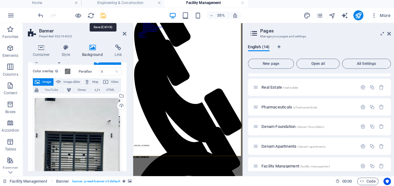
click at [103, 15] on icon "save" at bounding box center [104, 17] width 7 height 7
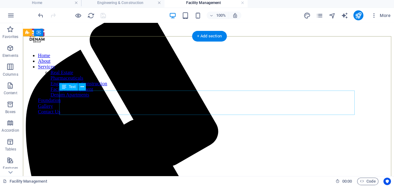
scroll to position [0, 0]
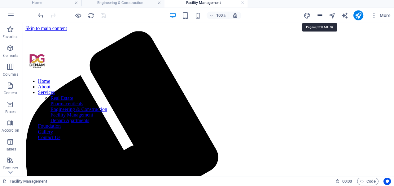
click at [318, 15] on icon "pages" at bounding box center [318, 17] width 7 height 7
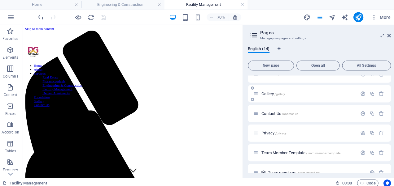
scroll to position [85, 0]
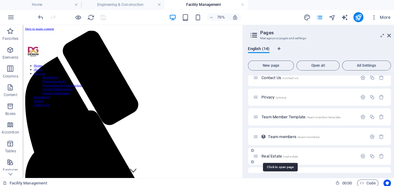
click at [273, 154] on span "Real Estate /real-estate" at bounding box center [279, 155] width 36 height 5
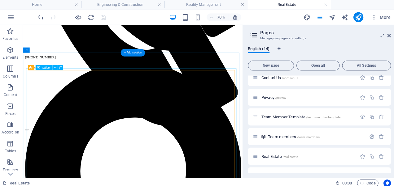
scroll to position [378, 0]
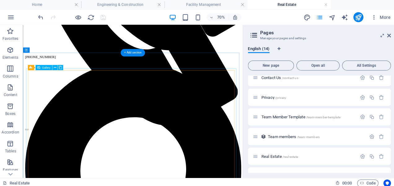
select select "4"
select select "px"
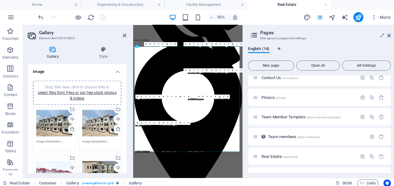
scroll to position [594, 0]
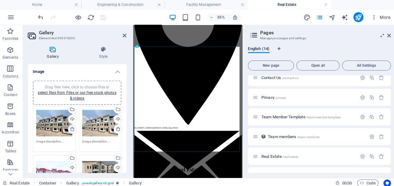
click at [73, 128] on icon at bounding box center [73, 128] width 5 height 5
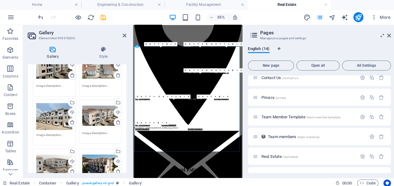
scroll to position [106, 0]
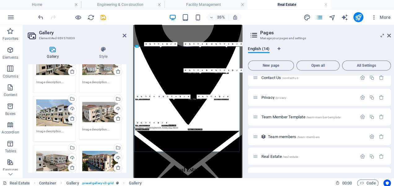
click at [73, 116] on icon at bounding box center [73, 117] width 5 height 5
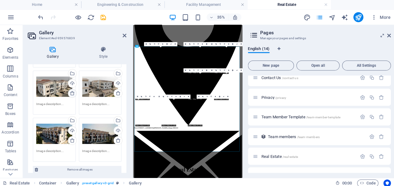
scroll to position [134, 0]
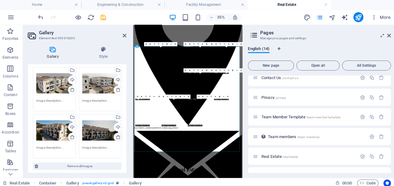
click at [116, 135] on icon at bounding box center [118, 135] width 5 height 5
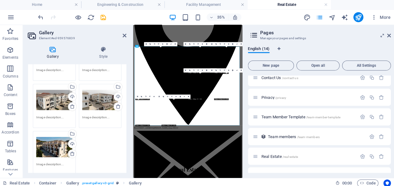
scroll to position [117, 0]
click at [74, 106] on icon at bounding box center [73, 106] width 5 height 5
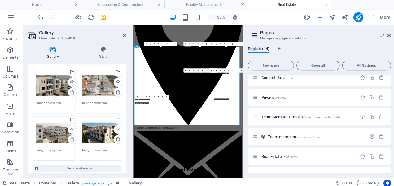
scroll to position [84, 0]
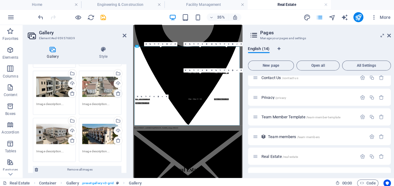
click at [118, 92] on icon at bounding box center [118, 92] width 5 height 5
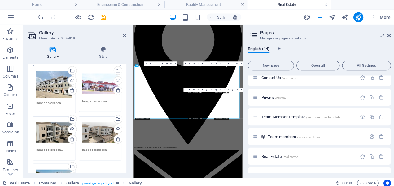
scroll to position [37, 0]
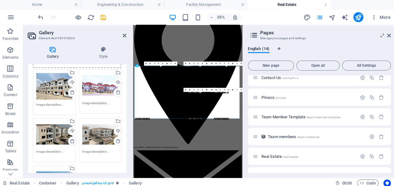
click at [72, 136] on link at bounding box center [73, 140] width 9 height 9
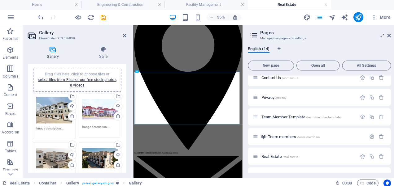
scroll to position [0, 0]
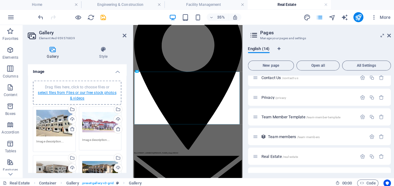
click at [90, 90] on link "select files from Files or our free stock photos & videos" at bounding box center [79, 95] width 78 height 10
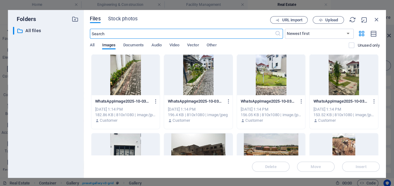
scroll to position [1000, 0]
click at [332, 20] on span "Upload" at bounding box center [330, 20] width 13 height 4
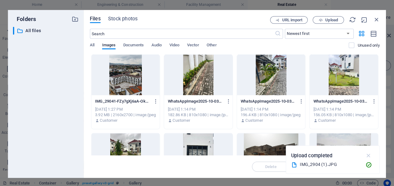
click at [368, 154] on icon "button" at bounding box center [366, 154] width 7 height 7
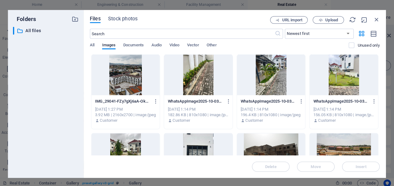
click at [138, 83] on div at bounding box center [127, 74] width 68 height 40
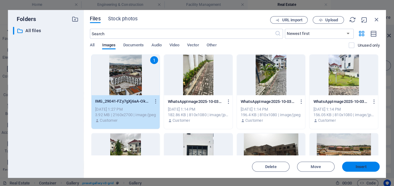
click at [343, 165] on span "Insert" at bounding box center [359, 165] width 32 height 4
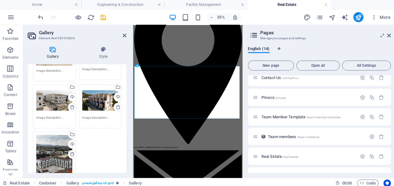
scroll to position [92, 0]
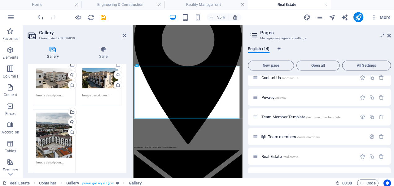
click at [58, 127] on div "Drag files here, click to choose files or select files from Files or our free s…" at bounding box center [56, 134] width 36 height 44
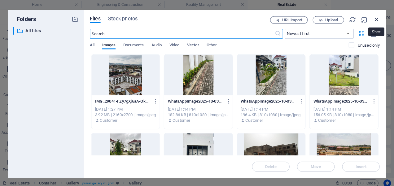
click at [374, 20] on icon "button" at bounding box center [374, 19] width 7 height 7
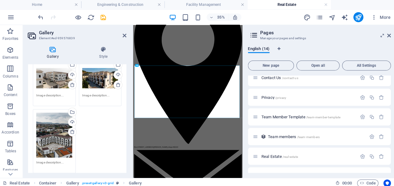
scroll to position [539, 0]
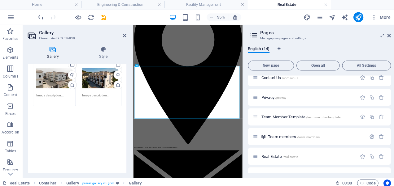
drag, startPoint x: 60, startPoint y: 124, endPoint x: 58, endPoint y: 138, distance: 14.1
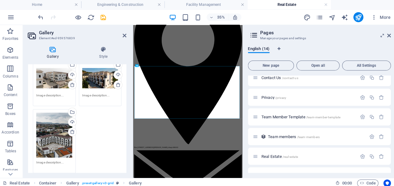
click at [54, 139] on div "Drag files here, click to choose files or select files from Files or our free s…" at bounding box center [56, 134] width 36 height 44
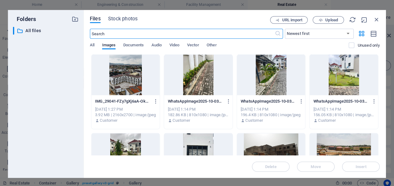
scroll to position [1005, 0]
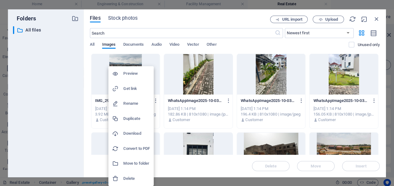
click at [65, 136] on div at bounding box center [197, 93] width 394 height 186
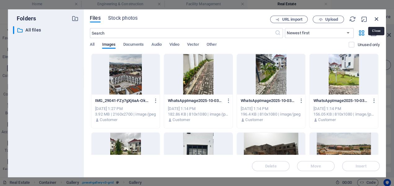
click at [375, 21] on icon "button" at bounding box center [374, 19] width 7 height 7
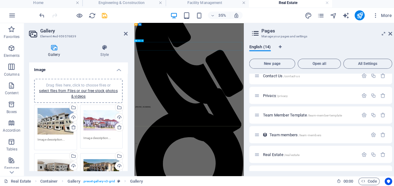
scroll to position [184, 0]
click at [103, 14] on icon "save" at bounding box center [104, 17] width 7 height 7
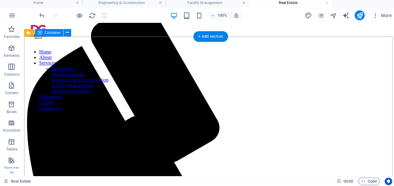
scroll to position [0, 0]
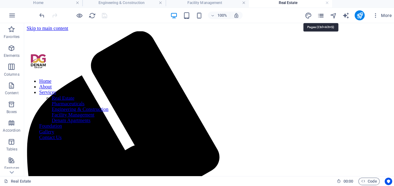
click at [320, 16] on icon "pages" at bounding box center [318, 17] width 7 height 7
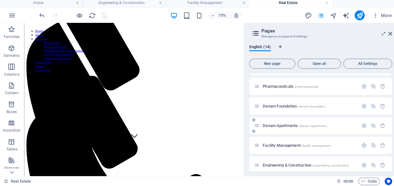
scroll to position [164, 0]
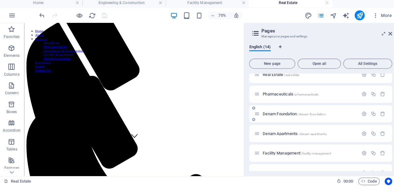
click at [284, 116] on span "Denam Foundation /denam-foundation" at bounding box center [292, 114] width 62 height 5
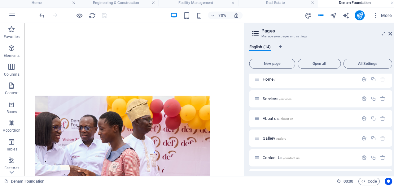
scroll to position [0, 0]
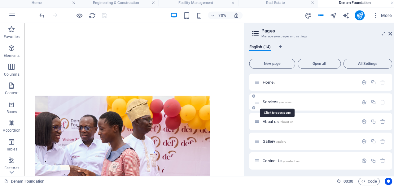
click at [268, 103] on span "Services /services" at bounding box center [275, 103] width 28 height 5
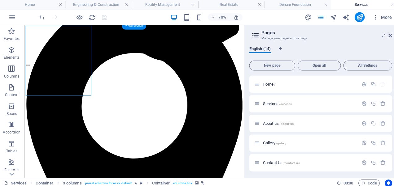
select select "px"
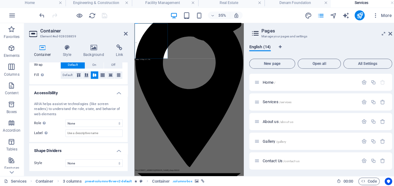
scroll to position [0, 0]
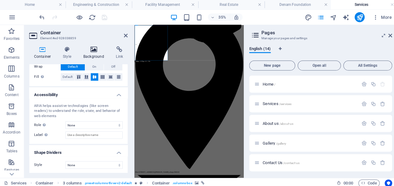
click at [91, 46] on icon at bounding box center [94, 49] width 30 height 6
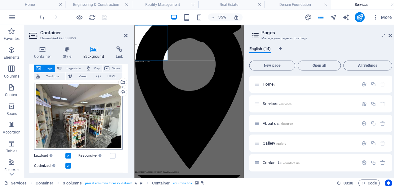
scroll to position [35, 0]
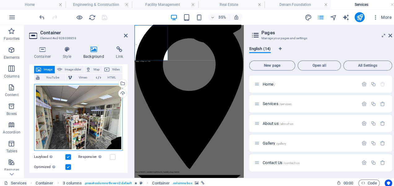
click at [98, 122] on div "Drag files here, click to choose files or select files from Files or our free s…" at bounding box center [79, 116] width 88 height 67
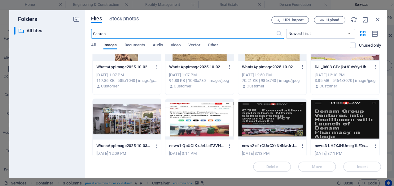
scroll to position [190, 0]
click at [137, 121] on div at bounding box center [127, 118] width 68 height 40
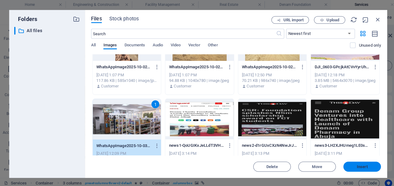
click at [351, 167] on span "Insert" at bounding box center [359, 165] width 32 height 4
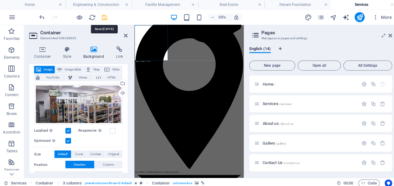
click at [103, 19] on icon "save" at bounding box center [104, 17] width 7 height 7
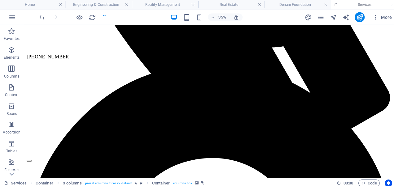
scroll to position [287, 0]
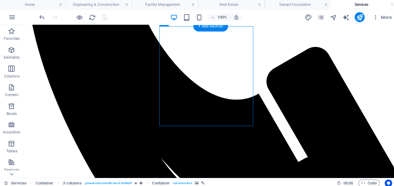
select select "px"
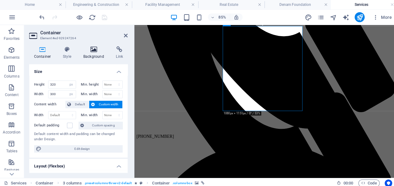
click at [92, 50] on icon at bounding box center [94, 49] width 30 height 6
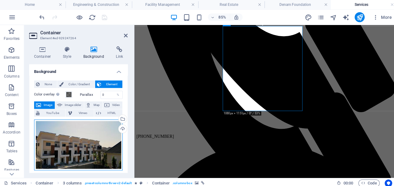
click at [95, 141] on div "Drag files here, click to choose files or select files from Files or our free s…" at bounding box center [79, 144] width 88 height 51
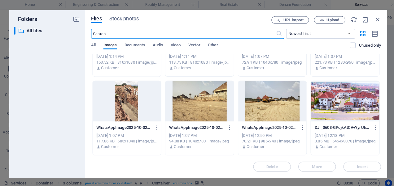
scroll to position [136, 0]
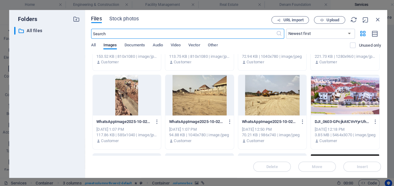
click at [328, 97] on div at bounding box center [342, 94] width 68 height 40
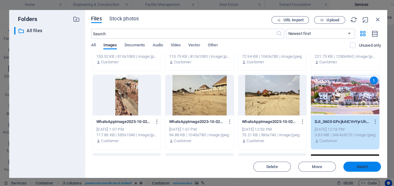
click at [362, 166] on span "Insert" at bounding box center [359, 165] width 11 height 4
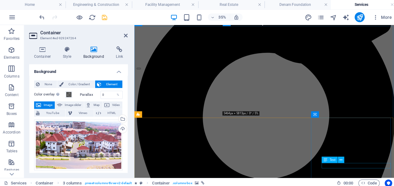
scroll to position [287, 0]
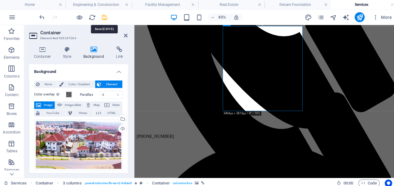
click at [105, 18] on icon "save" at bounding box center [104, 17] width 7 height 7
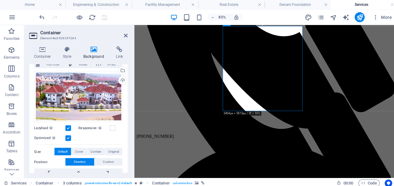
scroll to position [48, 0]
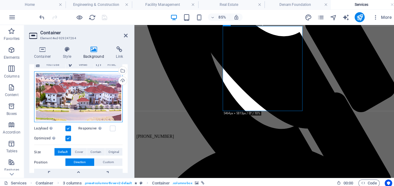
click at [92, 109] on div "Drag files here, click to choose files or select files from Files or our free s…" at bounding box center [79, 96] width 88 height 51
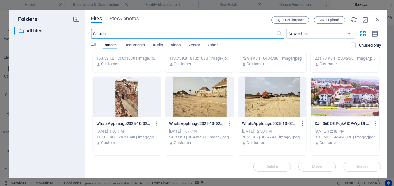
scroll to position [142, 0]
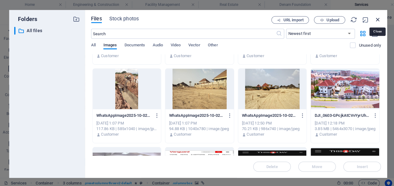
click at [375, 21] on icon "button" at bounding box center [374, 19] width 7 height 7
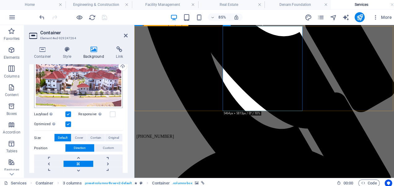
scroll to position [63, 0]
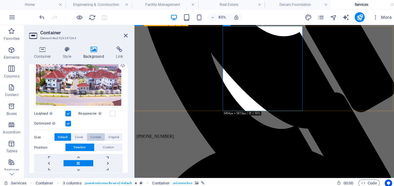
click at [94, 135] on span "Contain" at bounding box center [95, 135] width 11 height 7
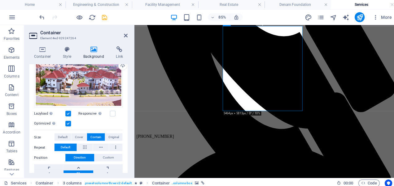
drag, startPoint x: 300, startPoint y: 56, endPoint x: 299, endPoint y: 52, distance: 4.2
click at [112, 132] on span "Original" at bounding box center [113, 135] width 10 height 7
click at [76, 135] on span "Cover" at bounding box center [79, 135] width 8 height 7
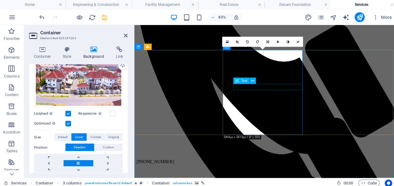
scroll to position [252, 0]
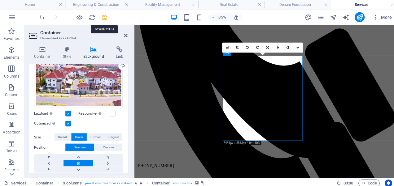
click at [105, 17] on icon "save" at bounding box center [104, 17] width 7 height 7
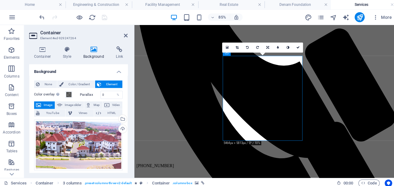
select select "px"
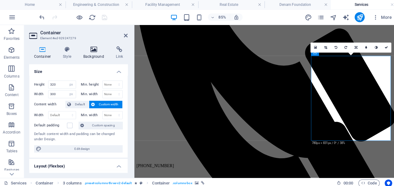
click at [92, 50] on icon at bounding box center [94, 49] width 30 height 6
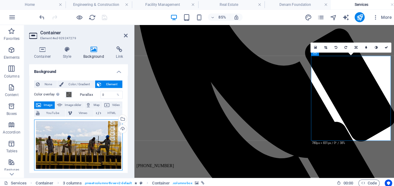
click at [89, 130] on div "Drag files here, click to choose files or select files from Files or our free s…" at bounding box center [79, 144] width 88 height 51
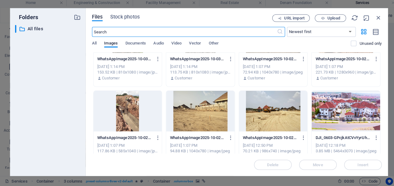
scroll to position [119, 0]
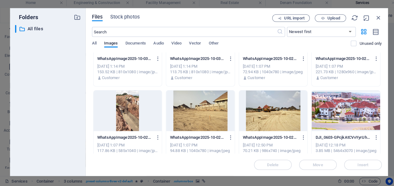
click at [266, 118] on div at bounding box center [271, 112] width 68 height 40
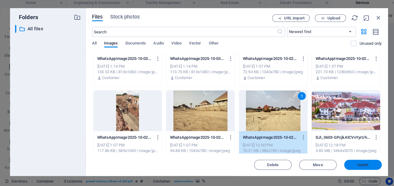
click at [359, 165] on span "Insert" at bounding box center [359, 165] width 11 height 4
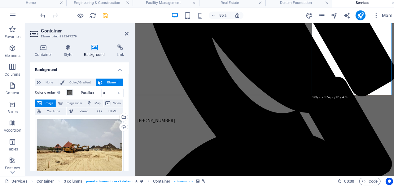
scroll to position [303, 0]
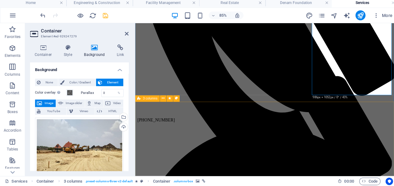
select select "px"
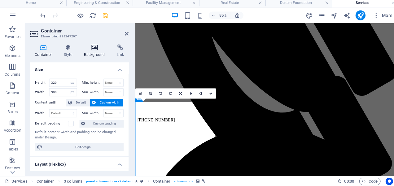
click at [93, 49] on icon at bounding box center [94, 49] width 30 height 6
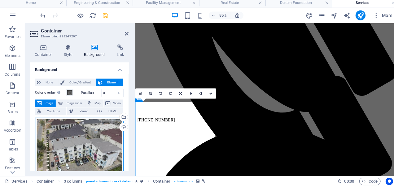
click at [92, 133] on div "Drag files here, click to choose files or select files from Files or our free s…" at bounding box center [79, 152] width 88 height 67
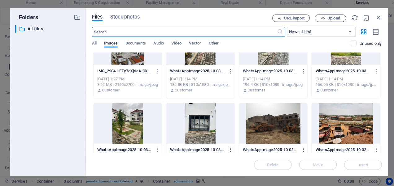
scroll to position [28, 0]
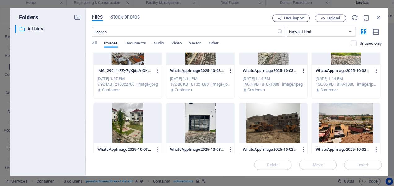
click at [200, 116] on div at bounding box center [198, 124] width 68 height 40
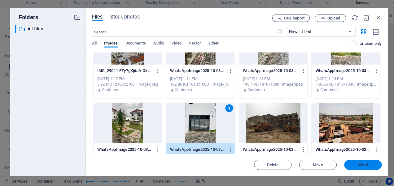
click at [357, 163] on button "Insert" at bounding box center [359, 165] width 37 height 10
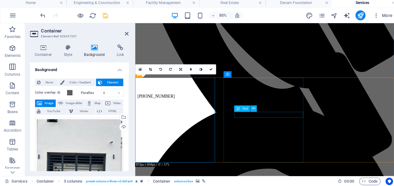
scroll to position [0, 0]
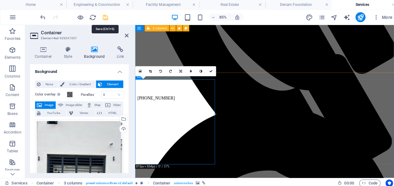
click at [103, 14] on icon "save" at bounding box center [104, 17] width 7 height 7
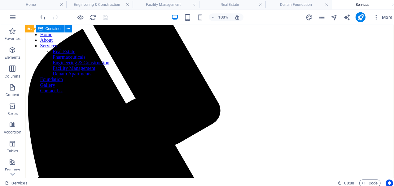
scroll to position [48, 0]
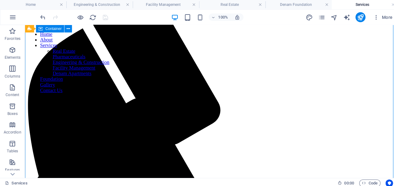
select select "%"
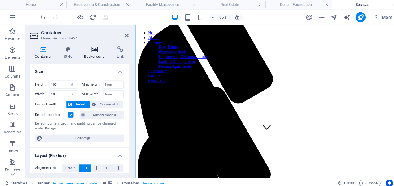
click at [93, 47] on icon at bounding box center [94, 49] width 30 height 6
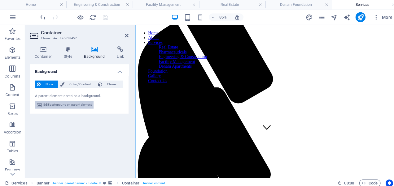
click at [81, 102] on span "Edit background on parent element" at bounding box center [67, 103] width 48 height 7
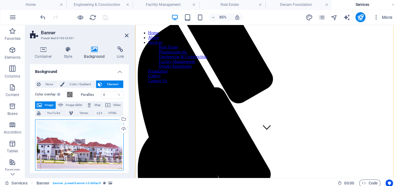
click at [74, 127] on div "Drag files here, click to choose files or select files from Files or our free s…" at bounding box center [79, 144] width 88 height 51
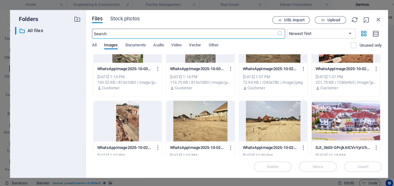
scroll to position [134, 0]
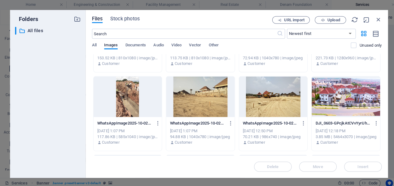
click at [337, 94] on div at bounding box center [342, 96] width 68 height 40
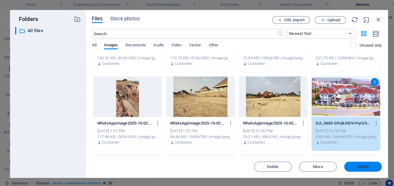
click at [357, 164] on span "Insert" at bounding box center [359, 165] width 11 height 4
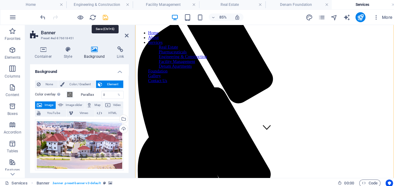
click at [103, 15] on icon "save" at bounding box center [104, 17] width 7 height 7
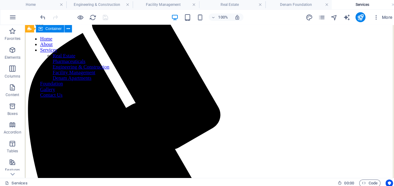
scroll to position [43, 0]
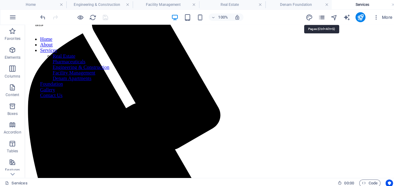
click at [316, 16] on icon "pages" at bounding box center [318, 17] width 7 height 7
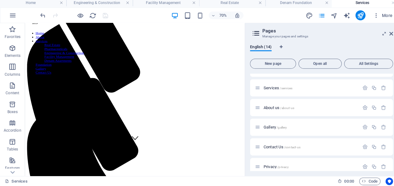
scroll to position [8, 0]
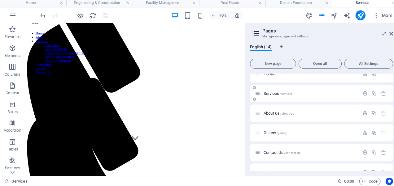
click at [267, 92] on span "Services /services" at bounding box center [275, 94] width 28 height 5
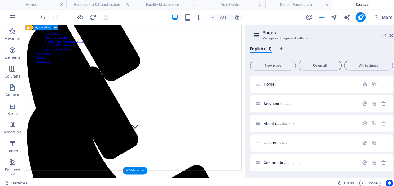
scroll to position [62, 0]
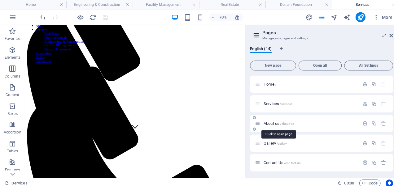
click at [269, 121] on span "About us /about-us" at bounding box center [276, 122] width 30 height 5
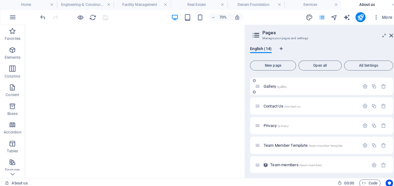
scroll to position [0, 0]
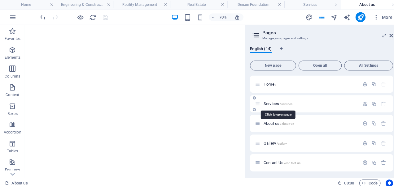
click at [267, 102] on span "Services /services" at bounding box center [275, 103] width 28 height 5
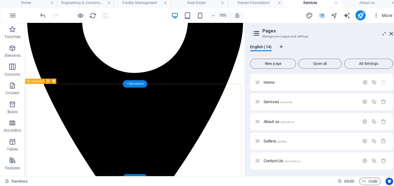
scroll to position [595, 0]
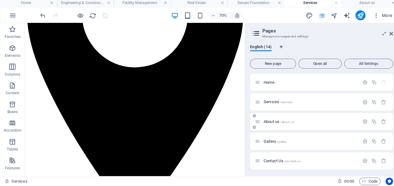
click at [269, 122] on span "About us /about-us" at bounding box center [276, 122] width 30 height 5
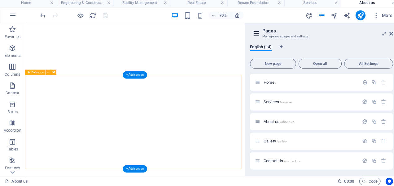
scroll to position [1731, 0]
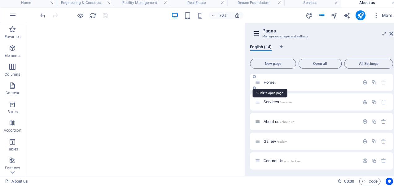
click at [266, 85] on span "Home /" at bounding box center [267, 83] width 13 height 5
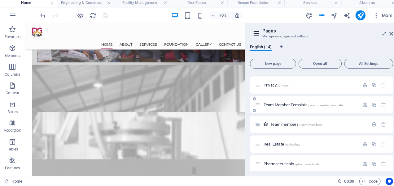
scroll to position [122, 0]
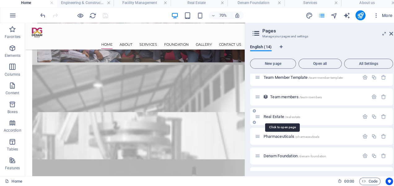
click at [271, 115] on span "Real Estate /real-estate" at bounding box center [279, 117] width 36 height 5
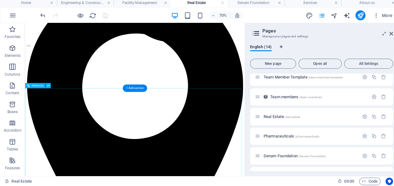
scroll to position [539, 0]
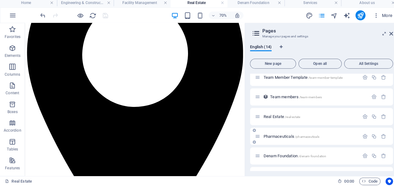
click at [269, 137] on span "Pharmaceuticals /pharmaceuticals" at bounding box center [288, 137] width 55 height 5
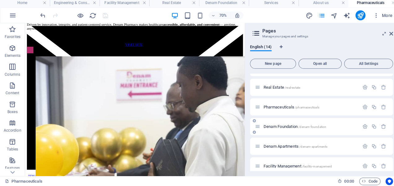
scroll to position [151, 0]
click at [278, 125] on span "Denam Foundation /denam-foundation" at bounding box center [292, 127] width 62 height 5
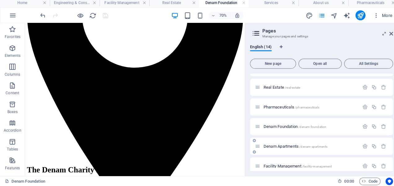
scroll to position [176, 0]
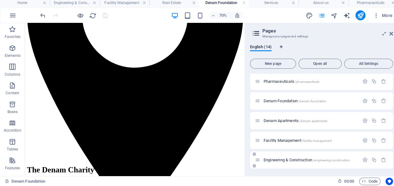
click at [270, 162] on span "Engineering & Construction /engineering-construction" at bounding box center [303, 160] width 85 height 5
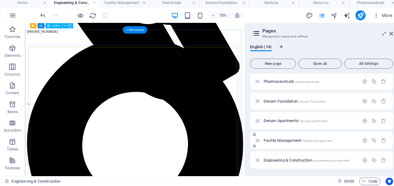
scroll to position [404, 0]
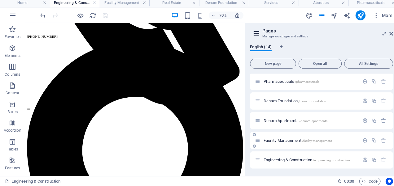
click at [269, 141] on span "Facility Management /facility-management" at bounding box center [294, 141] width 67 height 5
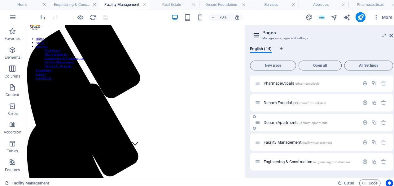
scroll to position [0, 0]
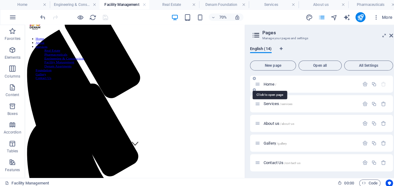
click at [264, 85] on span "Home /" at bounding box center [267, 83] width 13 height 5
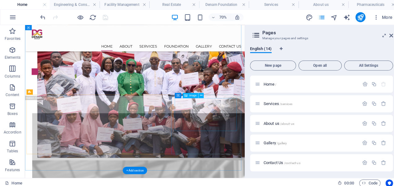
scroll to position [905, 0]
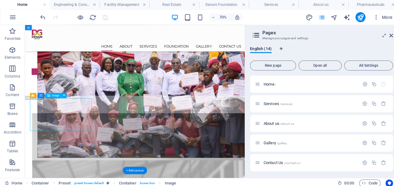
select select "px"
select select "%"
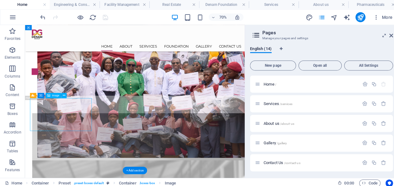
select select "%"
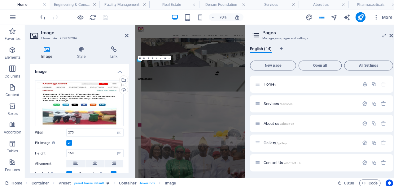
scroll to position [1122, 0]
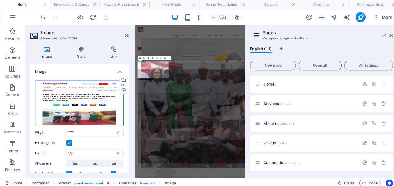
click at [100, 93] on div "Drag files here, click to choose files or select files from Files or our free s…" at bounding box center [79, 103] width 88 height 46
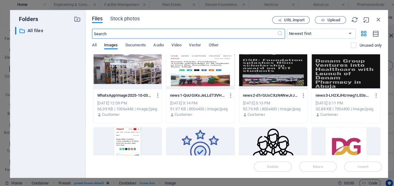
scroll to position [273, 0]
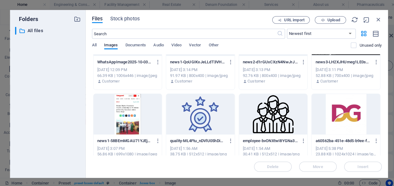
click at [128, 112] on div at bounding box center [127, 113] width 68 height 40
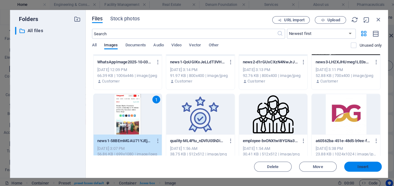
click at [356, 167] on span "Insert" at bounding box center [359, 165] width 11 height 4
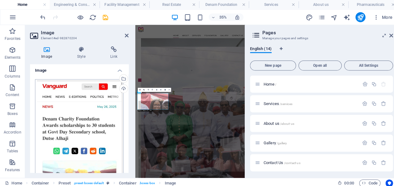
scroll to position [0, 0]
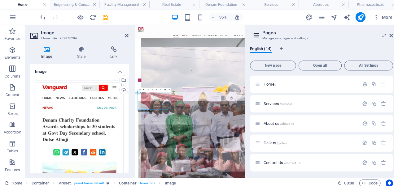
drag, startPoint x: 176, startPoint y: 243, endPoint x: 201, endPoint y: 239, distance: 25.5
click at [104, 15] on icon "save" at bounding box center [104, 17] width 7 height 7
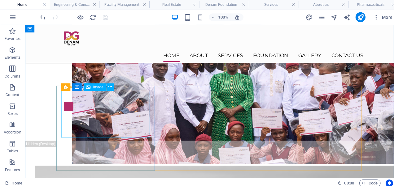
scroll to position [946, 0]
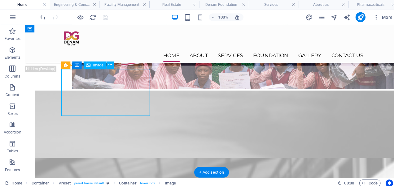
select select "px"
select select "%"
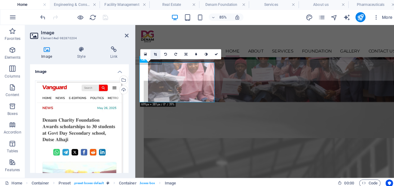
click at [152, 53] on icon at bounding box center [153, 53] width 3 height 3
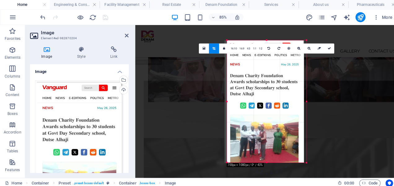
click at [252, 84] on div at bounding box center [261, 100] width 78 height 121
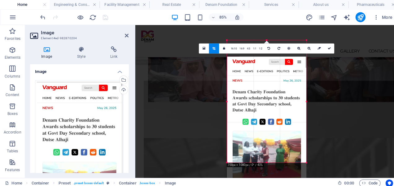
drag, startPoint x: 251, startPoint y: 84, endPoint x: 252, endPoint y: 103, distance: 18.9
click at [252, 103] on div at bounding box center [264, 116] width 78 height 121
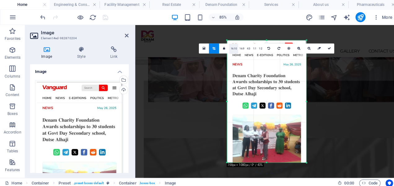
click at [232, 48] on link "16:10" at bounding box center [231, 48] width 9 height 10
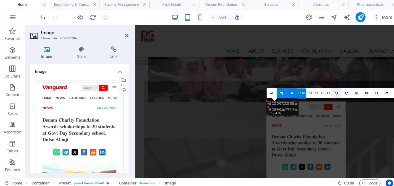
click at [332, 93] on icon at bounding box center [332, 92] width 3 height 3
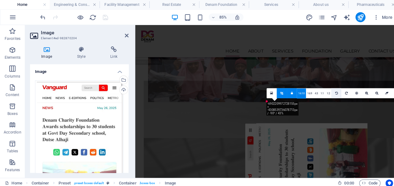
click at [332, 93] on icon at bounding box center [332, 92] width 3 height 3
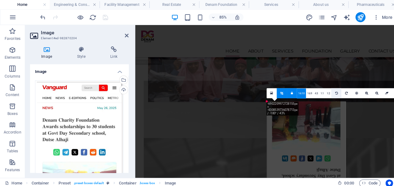
click at [332, 93] on icon at bounding box center [332, 92] width 3 height 3
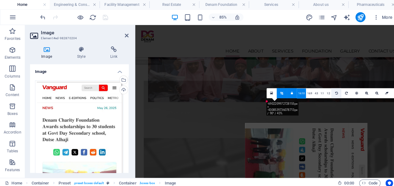
click at [332, 93] on icon at bounding box center [332, 92] width 3 height 3
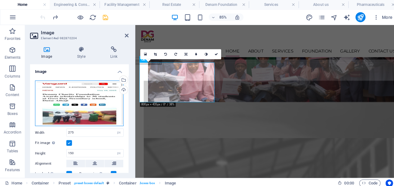
click at [104, 108] on div "Drag files here, click to choose files or select files from Files or our free s…" at bounding box center [79, 103] width 88 height 46
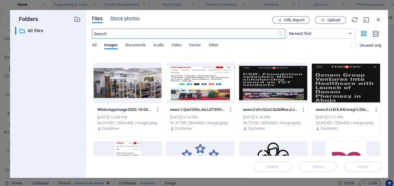
scroll to position [227, 0]
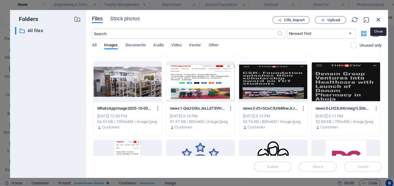
click at [376, 20] on icon "button" at bounding box center [374, 19] width 7 height 7
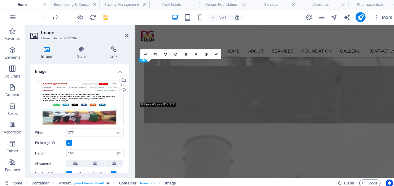
scroll to position [964, 0]
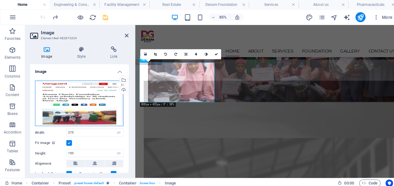
click at [77, 102] on div "Drag files here, click to choose files or select files from Files or our free s…" at bounding box center [79, 103] width 88 height 46
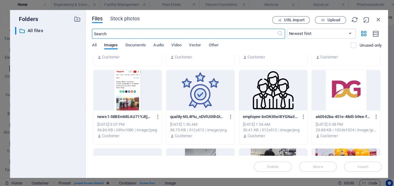
scroll to position [297, 0]
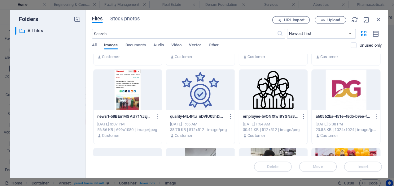
click at [131, 90] on div at bounding box center [127, 89] width 68 height 40
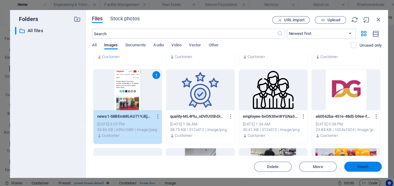
click at [347, 165] on span "Insert" at bounding box center [359, 165] width 32 height 4
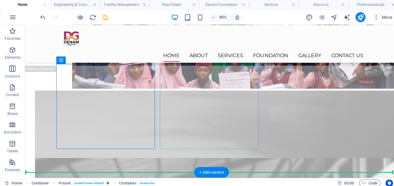
scroll to position [946, 0]
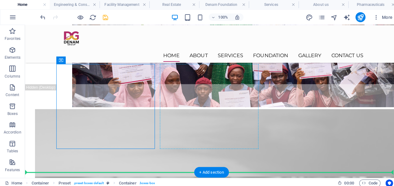
drag, startPoint x: 118, startPoint y: 97, endPoint x: 214, endPoint y: 101, distance: 96.1
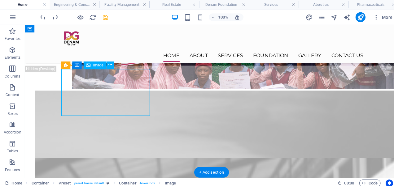
select select "px"
select select "%"
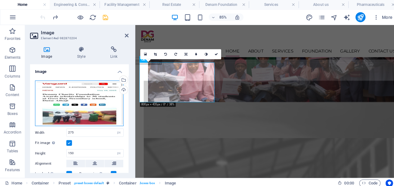
click at [83, 101] on div "Drag files here, click to choose files or select files from Files or our free s…" at bounding box center [79, 103] width 88 height 46
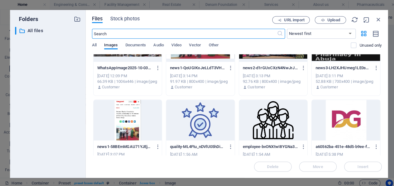
scroll to position [307, 0]
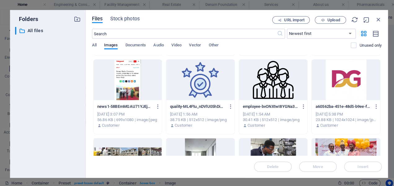
click at [131, 66] on div at bounding box center [127, 79] width 68 height 40
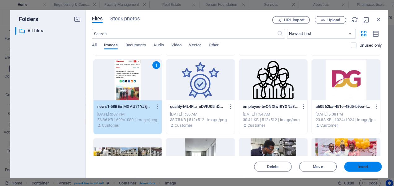
click at [367, 165] on span "Insert" at bounding box center [359, 165] width 32 height 4
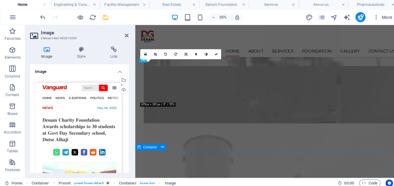
scroll to position [964, 0]
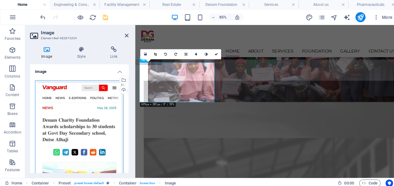
drag, startPoint x: 98, startPoint y: 122, endPoint x: 108, endPoint y: 109, distance: 16.5
click at [108, 109] on div "Drag files here, click to choose files or select files from Files or our free s…" at bounding box center [79, 147] width 88 height 134
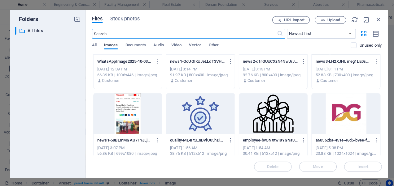
scroll to position [280, 0]
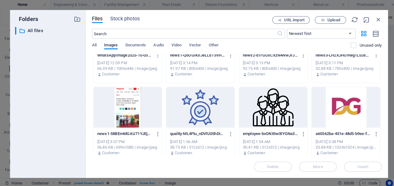
click at [135, 115] on div at bounding box center [127, 106] width 68 height 40
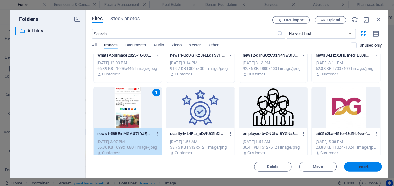
click at [367, 164] on span "Insert" at bounding box center [359, 165] width 32 height 4
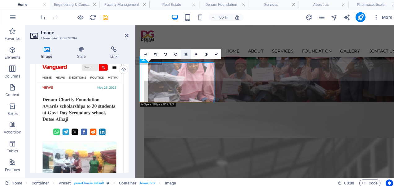
click at [183, 52] on icon at bounding box center [183, 53] width 3 height 3
click at [183, 63] on icon at bounding box center [183, 63] width 3 height 3
click at [183, 52] on icon at bounding box center [183, 53] width 3 height 3
click at [184, 50] on link at bounding box center [184, 54] width 10 height 10
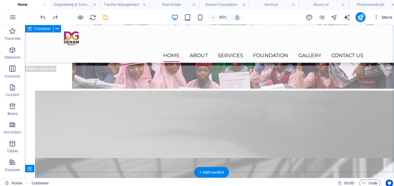
scroll to position [946, 0]
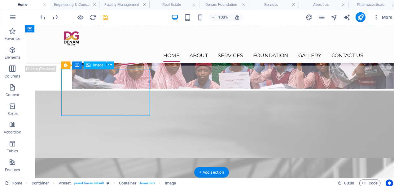
select select "px"
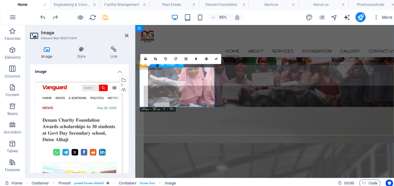
scroll to position [959, 0]
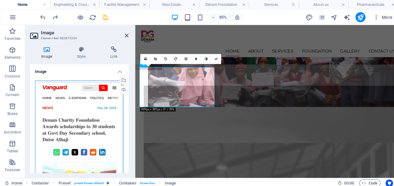
click at [97, 118] on div "Drag files here, click to choose files or select files from Files or our free s…" at bounding box center [79, 147] width 88 height 134
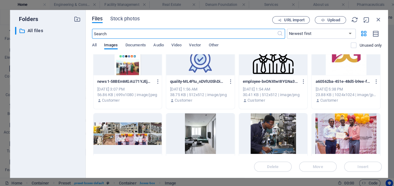
scroll to position [332, 0]
click at [142, 61] on div at bounding box center [127, 54] width 68 height 40
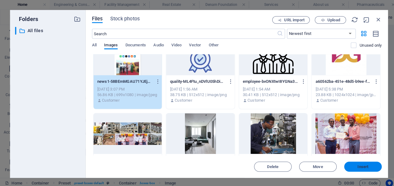
click at [362, 164] on span "Insert" at bounding box center [359, 165] width 11 height 4
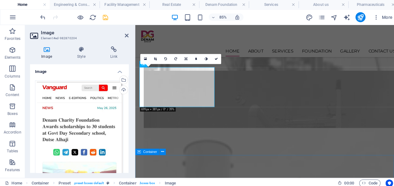
scroll to position [959, 0]
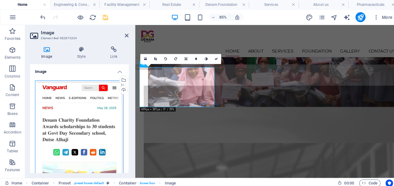
drag, startPoint x: 77, startPoint y: 89, endPoint x: 77, endPoint y: 103, distance: 14.2
click at [77, 103] on div "Drag files here, click to choose files or select files from Files or our free s…" at bounding box center [79, 147] width 88 height 134
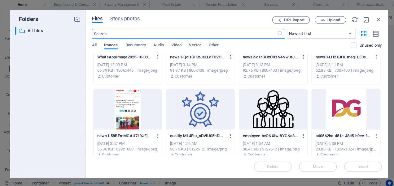
scroll to position [265, 0]
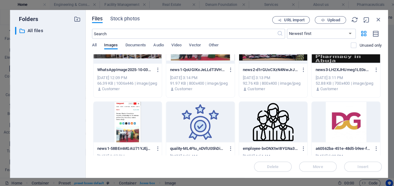
click at [125, 124] on div at bounding box center [127, 121] width 68 height 40
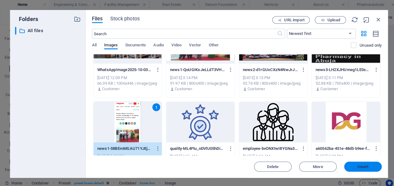
click at [349, 165] on span "Insert" at bounding box center [359, 165] width 32 height 4
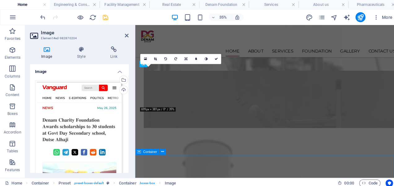
scroll to position [959, 0]
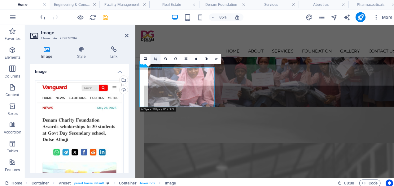
click at [152, 58] on link at bounding box center [154, 58] width 10 height 10
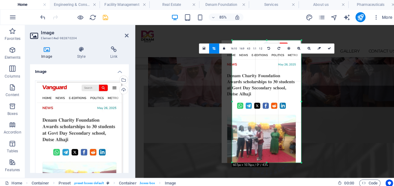
drag, startPoint x: 224, startPoint y: 40, endPoint x: 236, endPoint y: 53, distance: 17.7
click at [236, 53] on div "180 170 160 150 140 130 120 110 100 90 80 70 60 50 40 30 20 10 0 -10 -20 -30 -4…" at bounding box center [264, 100] width 68 height 121
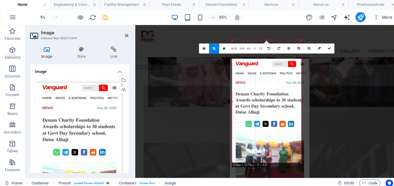
drag, startPoint x: 249, startPoint y: 74, endPoint x: 257, endPoint y: 95, distance: 22.8
click at [257, 95] on div at bounding box center [267, 118] width 79 height 121
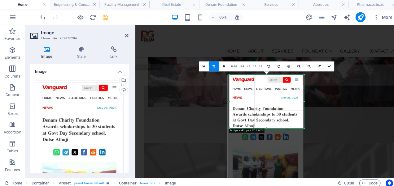
drag, startPoint x: 298, startPoint y: 162, endPoint x: 304, endPoint y: 81, distance: 80.4
click at [301, 81] on div "180 170 160 150 140 130 120 110 100 90 80 70 60 50 40 30 20 10 0 -10 -20 -30 -4…" at bounding box center [264, 100] width 74 height 53
click at [327, 66] on icon at bounding box center [325, 65] width 3 height 3
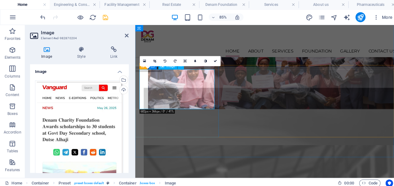
scroll to position [957, 0]
click at [154, 59] on icon at bounding box center [153, 60] width 3 height 3
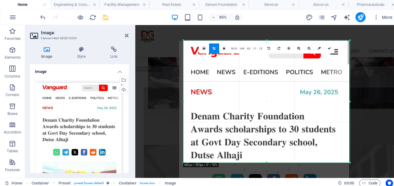
drag, startPoint x: 263, startPoint y: 159, endPoint x: 264, endPoint y: 182, distance: 23.5
click at [264, 176] on section "Favorites Elements Columns Content Boxes Accordion Tables Features Images Slide…" at bounding box center [197, 101] width 394 height 152
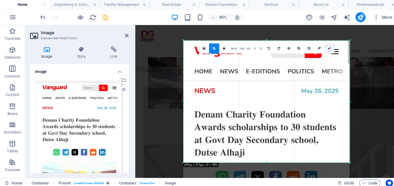
click at [325, 47] on icon at bounding box center [325, 47] width 3 height 3
type input "625"
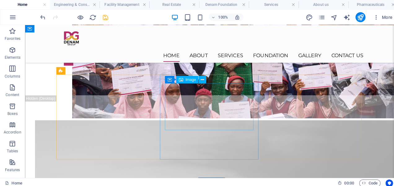
scroll to position [935, 0]
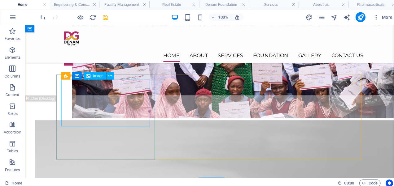
select select "px"
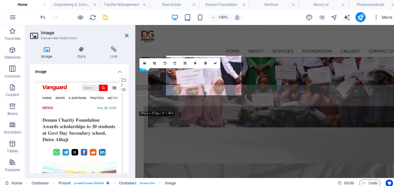
scroll to position [953, 0]
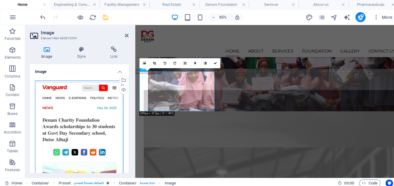
click at [98, 108] on div "Drag files here, click to choose files or select files from Files or our free s…" at bounding box center [79, 147] width 88 height 134
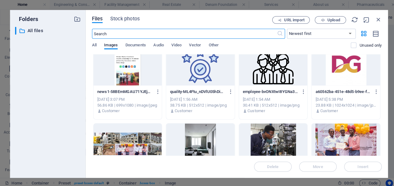
scroll to position [322, 0]
click at [133, 74] on div at bounding box center [127, 65] width 68 height 40
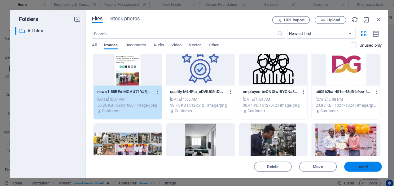
click at [365, 167] on button "Insert" at bounding box center [359, 165] width 37 height 10
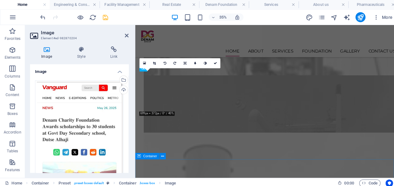
scroll to position [953, 0]
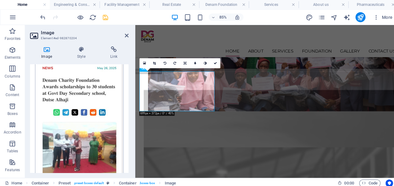
scroll to position [40, 0]
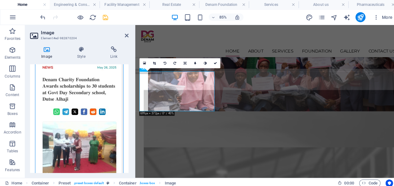
click at [73, 133] on div "Drag files here, click to choose files or select files from Files or our free s…" at bounding box center [79, 107] width 88 height 134
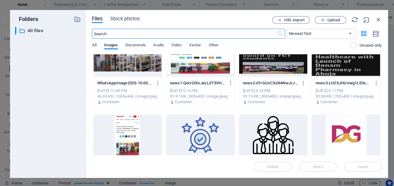
scroll to position [254, 0]
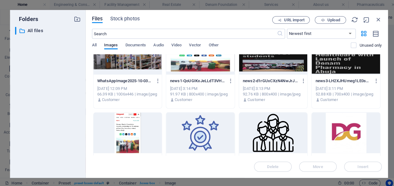
click at [132, 122] on div at bounding box center [127, 132] width 68 height 40
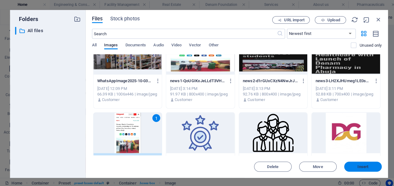
click at [354, 166] on span "Insert" at bounding box center [359, 165] width 11 height 4
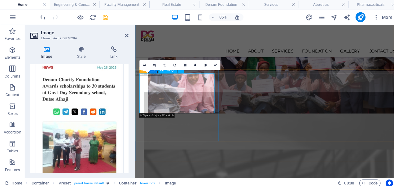
scroll to position [952, 0]
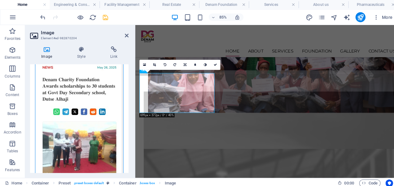
click at [79, 116] on div "Drag files here, click to choose files or select files from Files or our free s…" at bounding box center [79, 107] width 88 height 134
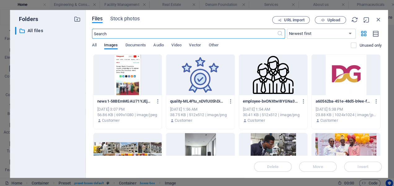
scroll to position [326, 0]
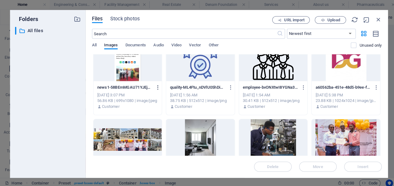
click at [156, 87] on icon "button" at bounding box center [156, 87] width 6 height 6
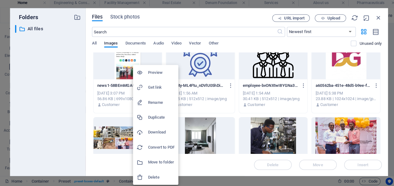
scroll to position [0, 0]
click at [154, 134] on h6 "Download" at bounding box center [159, 132] width 26 height 7
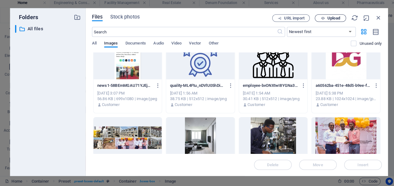
click at [332, 16] on button "Upload" at bounding box center [326, 19] width 31 height 7
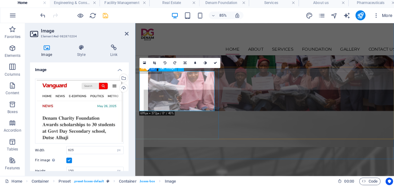
click at [151, 65] on link at bounding box center [153, 64] width 10 height 10
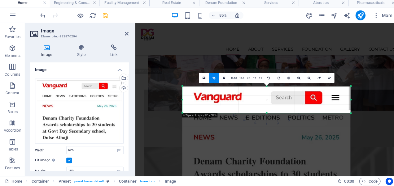
drag, startPoint x: 263, startPoint y: 161, endPoint x: 253, endPoint y: 49, distance: 112.0
click at [253, 49] on div "Container H3 Container Preset Preset Container Container Container Banner Conta…" at bounding box center [264, 101] width 260 height 152
click at [326, 78] on icon at bounding box center [325, 79] width 3 height 3
type input "633"
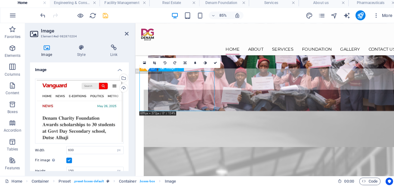
drag, startPoint x: 171, startPoint y: 111, endPoint x: 163, endPoint y: 108, distance: 8.7
click at [153, 64] on icon at bounding box center [152, 64] width 3 height 3
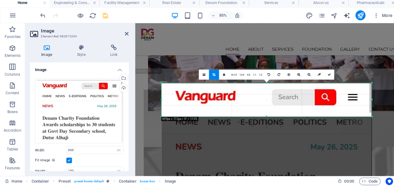
click at [251, 101] on div at bounding box center [264, 160] width 208 height 152
click at [231, 76] on link "16:10" at bounding box center [231, 76] width 9 height 10
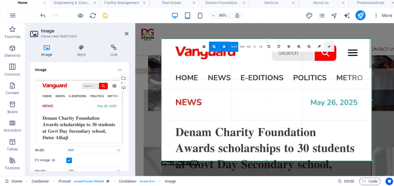
click at [326, 47] on icon at bounding box center [325, 47] width 3 height 3
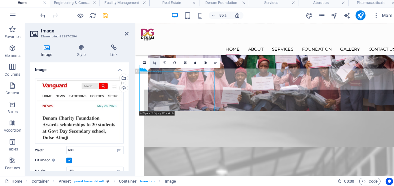
click at [150, 63] on link at bounding box center [153, 64] width 10 height 10
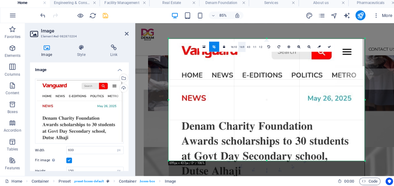
click at [240, 49] on link "16:9" at bounding box center [239, 48] width 7 height 10
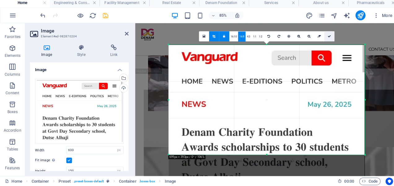
click at [325, 38] on icon at bounding box center [325, 37] width 3 height 3
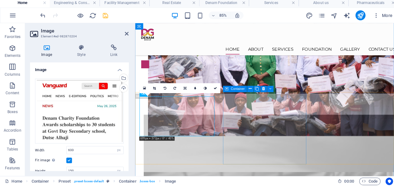
scroll to position [923, 0]
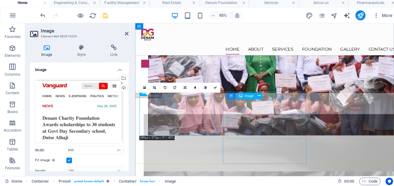
select select "px"
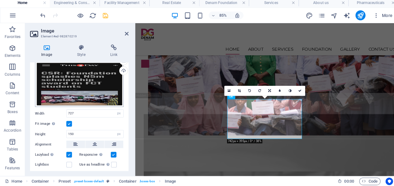
scroll to position [20, 0]
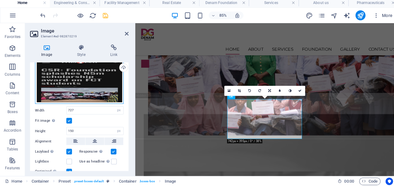
click at [85, 77] on div "Drag files here, click to choose files or select files from Files or our free s…" at bounding box center [79, 83] width 88 height 46
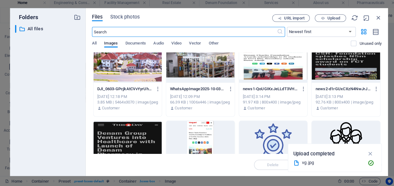
scroll to position [216, 0]
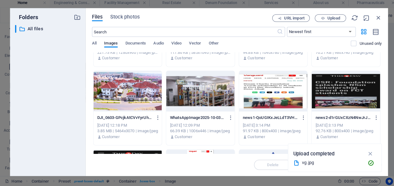
click at [339, 90] on div at bounding box center [342, 92] width 68 height 40
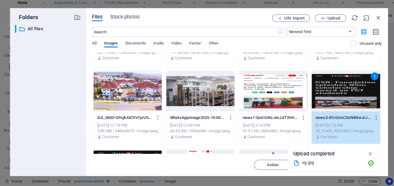
click at [330, 95] on div "1" at bounding box center [342, 92] width 68 height 40
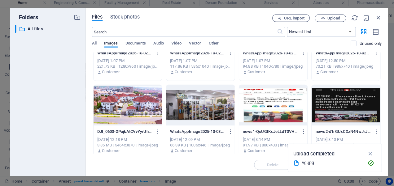
scroll to position [157, 0]
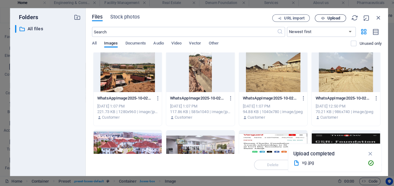
click at [321, 17] on button "Upload" at bounding box center [326, 19] width 31 height 7
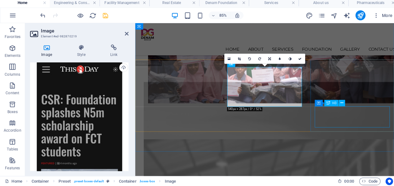
scroll to position [961, 0]
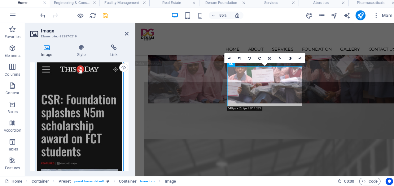
click at [83, 106] on div "Drag files here, click to choose files or select files from Files or our free s…" at bounding box center [79, 144] width 88 height 168
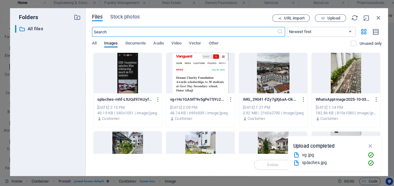
scroll to position [1179, 0]
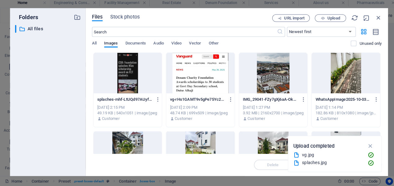
click at [374, 15] on div "Files Stock photos URL import Upload ​ Newest first Oldest first Name (A-Z) Nam…" at bounding box center [234, 93] width 299 height 167
click at [374, 20] on icon "button" at bounding box center [374, 19] width 7 height 7
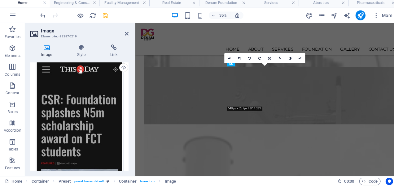
scroll to position [961, 0]
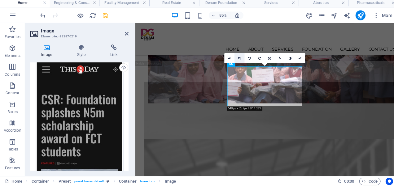
click at [237, 57] on link at bounding box center [237, 59] width 10 height 10
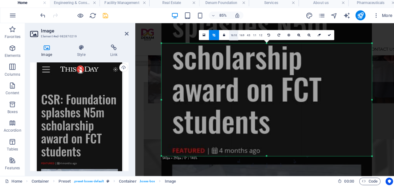
click at [231, 37] on link "16:10" at bounding box center [231, 37] width 9 height 10
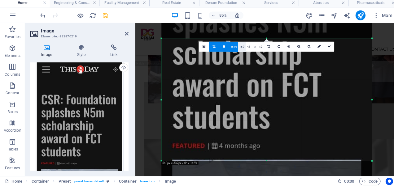
click at [239, 47] on link "16:9" at bounding box center [239, 48] width 7 height 10
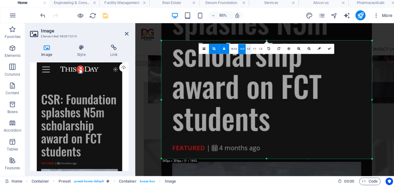
click at [245, 49] on link "4:3" at bounding box center [246, 51] width 6 height 10
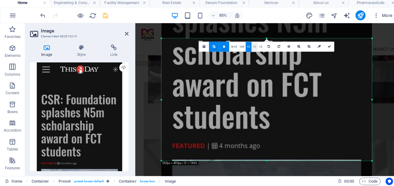
click at [252, 48] on link "1:1" at bounding box center [252, 48] width 6 height 10
click at [257, 47] on link "1:2" at bounding box center [258, 48] width 6 height 10
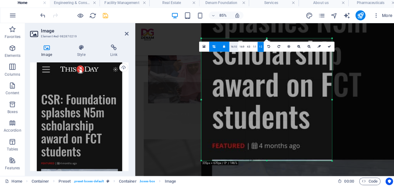
click at [232, 47] on link "16:10" at bounding box center [231, 48] width 9 height 10
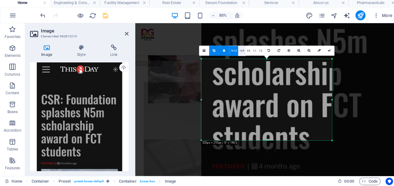
click at [239, 52] on link "16:9" at bounding box center [239, 52] width 7 height 10
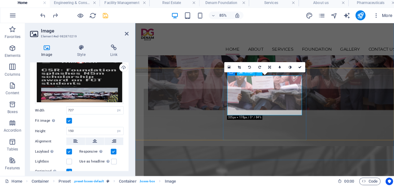
scroll to position [955, 0]
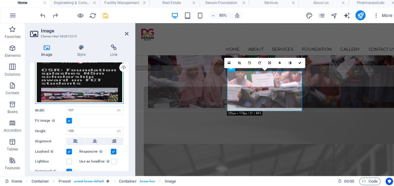
click at [93, 77] on div "Drag files here, click to choose files or select files from Files or our free s…" at bounding box center [79, 83] width 88 height 46
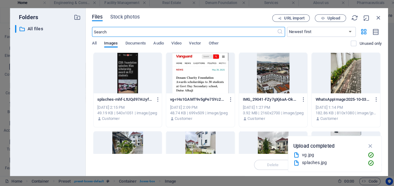
scroll to position [1173, 0]
click at [323, 17] on button "Upload" at bounding box center [326, 19] width 31 height 7
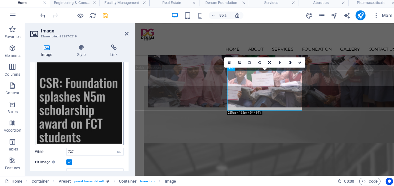
scroll to position [33, 0]
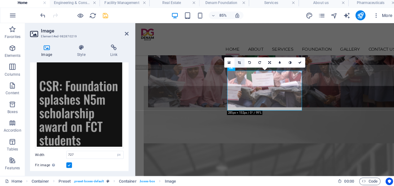
click at [237, 62] on icon at bounding box center [236, 63] width 3 height 3
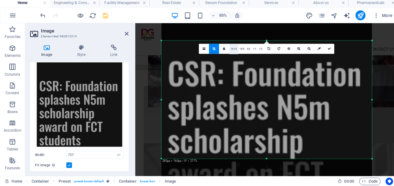
click at [230, 51] on link "16:10" at bounding box center [231, 51] width 9 height 10
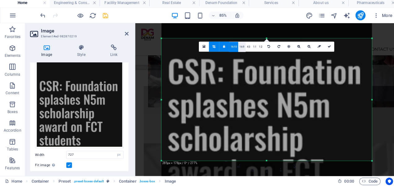
click at [241, 45] on link "16:9" at bounding box center [239, 48] width 7 height 10
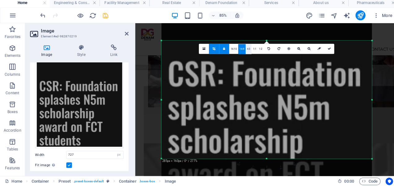
click at [248, 52] on link "4:3" at bounding box center [246, 51] width 6 height 10
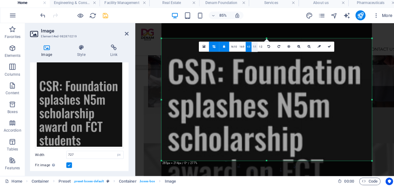
click at [251, 49] on link "1:1" at bounding box center [252, 48] width 6 height 10
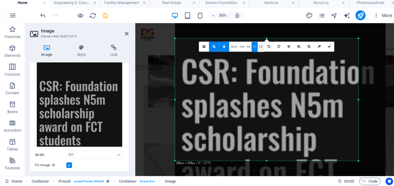
click at [256, 49] on link "1:2" at bounding box center [258, 48] width 6 height 10
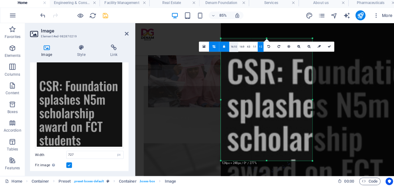
click at [234, 47] on link "16:10" at bounding box center [231, 48] width 9 height 10
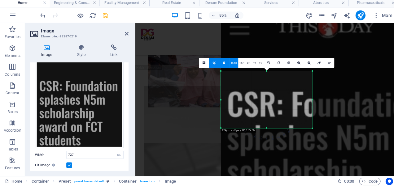
type input "727"
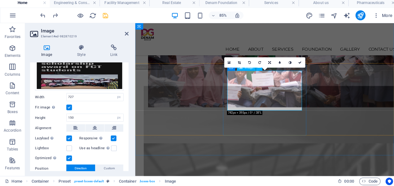
click at [237, 63] on icon at bounding box center [236, 63] width 3 height 3
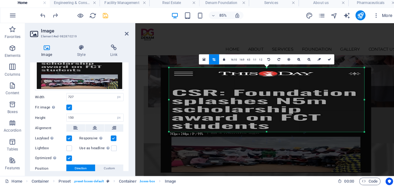
drag, startPoint x: 263, startPoint y: 152, endPoint x: 263, endPoint y: 104, distance: 47.7
click at [263, 104] on div "180 170 160 150 140 130 120 110 100 90 80 70 60 50 40 30 20 10 0 -10 -20 -30 -4…" at bounding box center [263, 100] width 193 height 63
click at [325, 60] on icon at bounding box center [325, 60] width 3 height 3
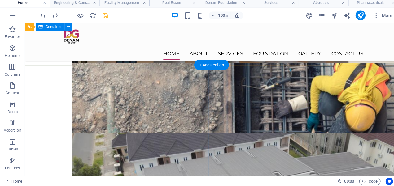
scroll to position [620, 0]
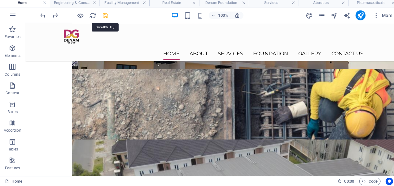
click at [106, 18] on icon "save" at bounding box center [104, 17] width 7 height 7
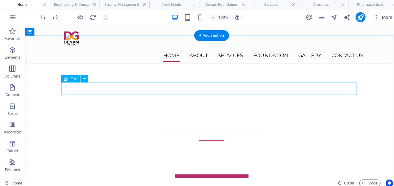
scroll to position [222, 0]
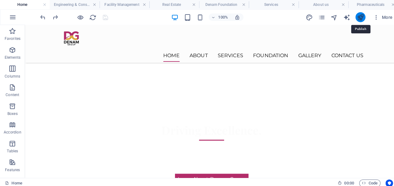
click at [356, 17] on icon "publish" at bounding box center [356, 17] width 7 height 7
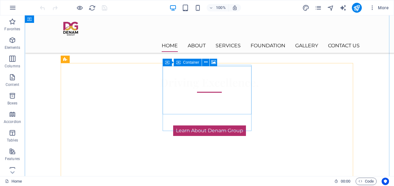
scroll to position [259, 0]
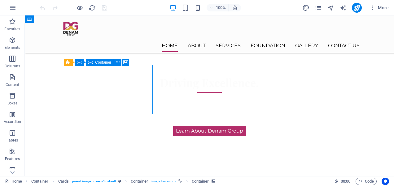
select select "px"
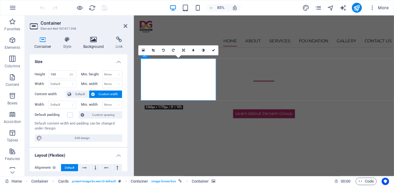
click at [92, 40] on icon at bounding box center [94, 40] width 30 height 6
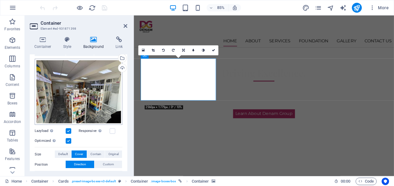
scroll to position [50, 0]
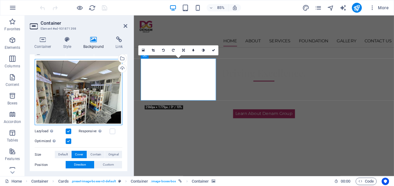
click at [92, 99] on div "Drag files here, click to choose files or select files from Files or our free s…" at bounding box center [79, 92] width 88 height 67
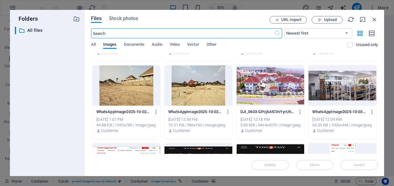
scroll to position [211, 0]
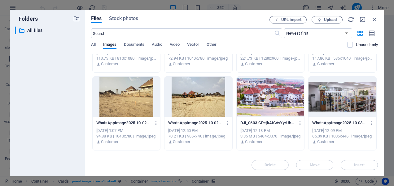
click at [343, 94] on div at bounding box center [342, 97] width 68 height 40
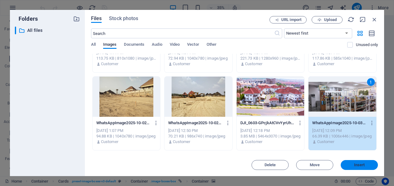
click at [360, 166] on span "Insert" at bounding box center [359, 165] width 11 height 4
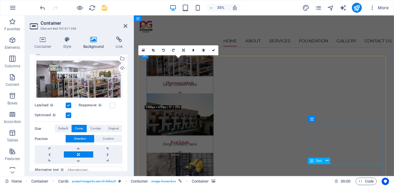
scroll to position [259, 0]
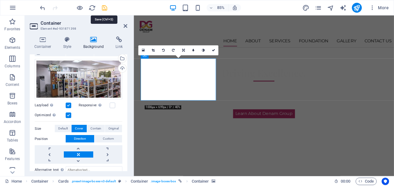
click at [103, 6] on icon "save" at bounding box center [104, 7] width 7 height 7
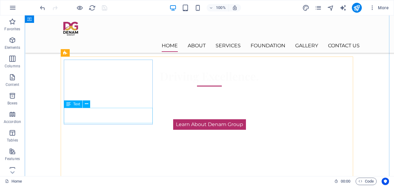
scroll to position [266, 0]
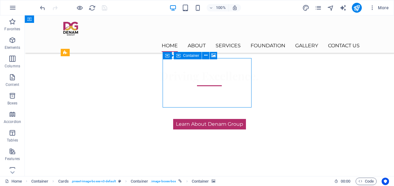
select select "px"
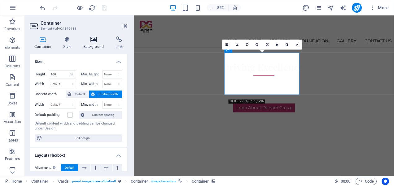
click at [91, 40] on icon at bounding box center [94, 40] width 30 height 6
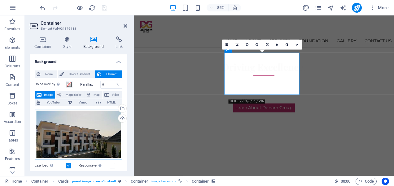
click at [82, 125] on div "Drag files here, click to choose files or select files from Files or our free s…" at bounding box center [79, 134] width 88 height 51
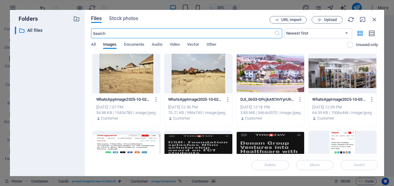
scroll to position [237, 0]
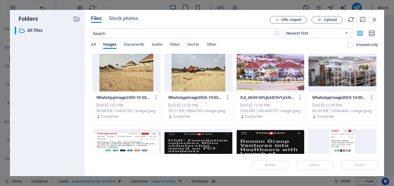
click at [256, 74] on div at bounding box center [271, 71] width 68 height 40
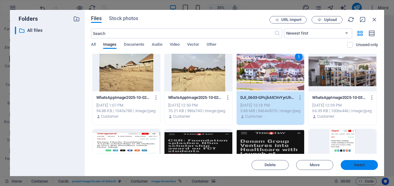
click at [367, 164] on span "Insert" at bounding box center [359, 165] width 32 height 4
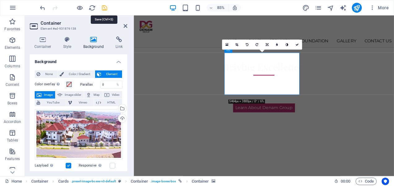
click at [103, 6] on icon "save" at bounding box center [104, 7] width 7 height 7
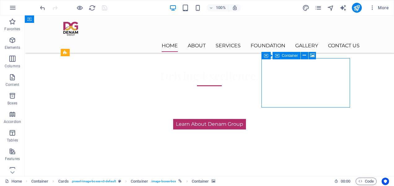
select select "px"
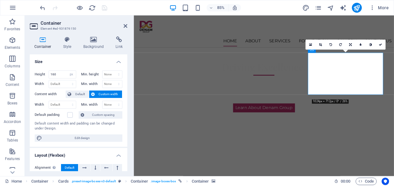
scroll to position [27, 0]
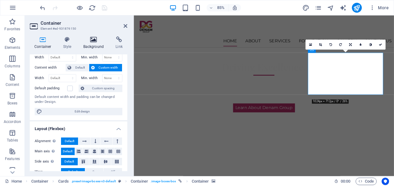
click at [91, 38] on icon at bounding box center [94, 40] width 30 height 6
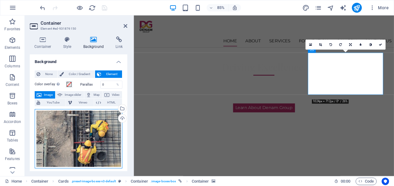
click at [78, 134] on div "Drag files here, click to choose files or select files from Files or our free s…" at bounding box center [79, 138] width 88 height 59
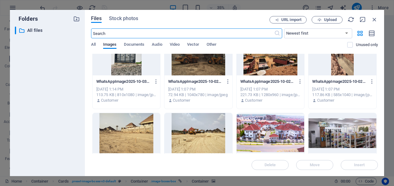
scroll to position [206, 0]
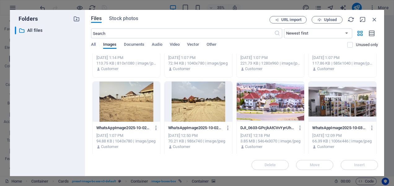
click at [207, 108] on div at bounding box center [198, 102] width 68 height 40
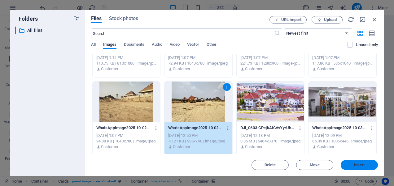
click at [367, 167] on span "Insert" at bounding box center [359, 165] width 32 height 4
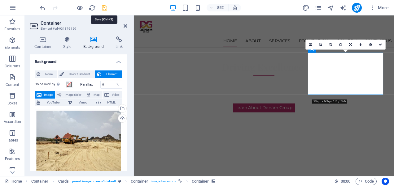
click at [102, 4] on icon "save" at bounding box center [104, 7] width 7 height 7
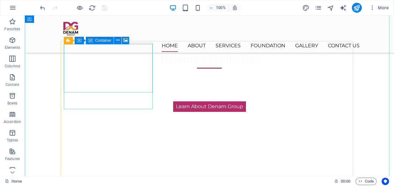
scroll to position [286, 0]
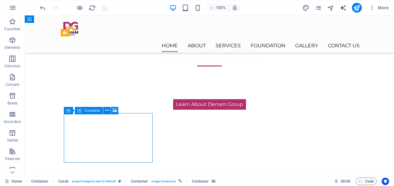
select select "px"
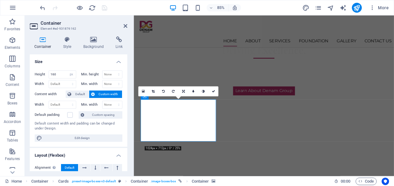
scroll to position [15, 0]
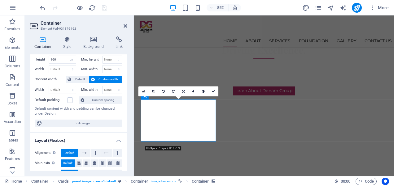
click at [92, 36] on div "Container Style Background Link Size Height 160 Default px rem % vh vw Min. hei…" at bounding box center [78, 104] width 107 height 145
click at [93, 39] on icon at bounding box center [94, 40] width 30 height 6
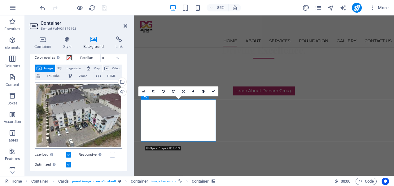
scroll to position [21, 0]
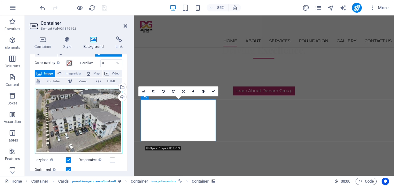
click at [87, 130] on div "Drag files here, click to choose files or select files from Files or our free s…" at bounding box center [79, 121] width 88 height 67
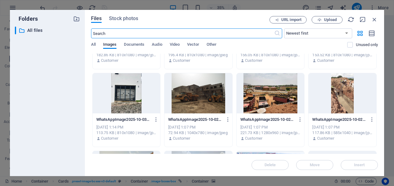
scroll to position [137, 0]
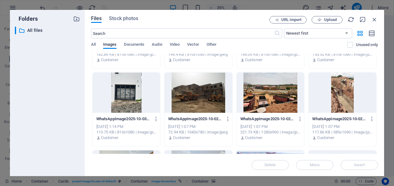
click at [129, 94] on div at bounding box center [127, 93] width 68 height 40
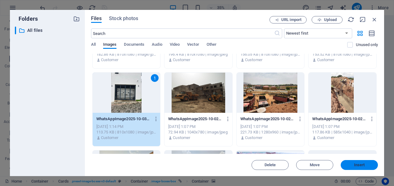
click at [354, 165] on span "Insert" at bounding box center [359, 165] width 11 height 4
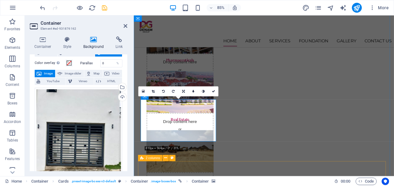
scroll to position [286, 0]
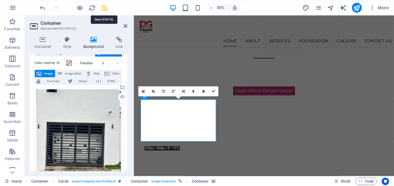
click at [105, 7] on icon "save" at bounding box center [104, 7] width 7 height 7
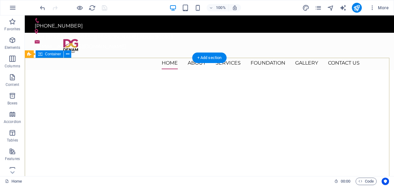
scroll to position [38, 0]
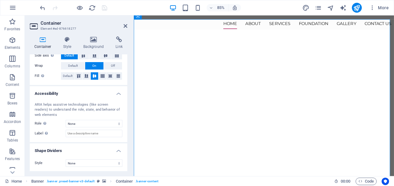
scroll to position [0, 0]
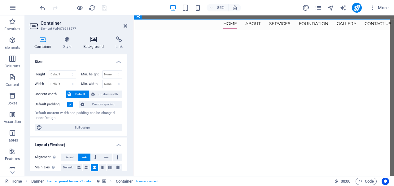
click at [94, 41] on icon at bounding box center [94, 40] width 30 height 6
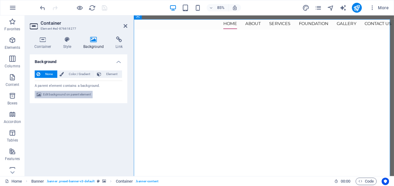
click at [74, 96] on span "Edit background on parent element" at bounding box center [67, 94] width 48 height 7
select select "ms"
select select "s"
select select "progressive"
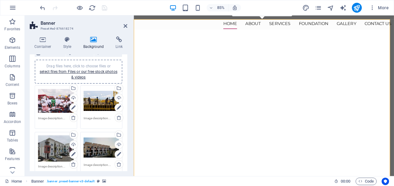
scroll to position [48, 0]
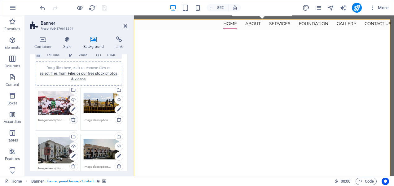
click at [72, 118] on icon at bounding box center [73, 119] width 5 height 5
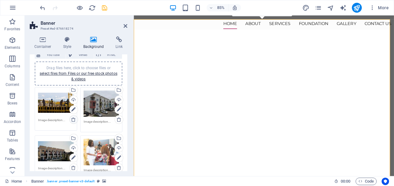
click at [73, 119] on icon at bounding box center [73, 119] width 5 height 5
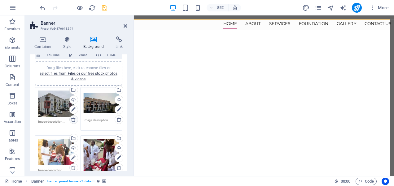
click at [73, 119] on icon at bounding box center [73, 119] width 5 height 5
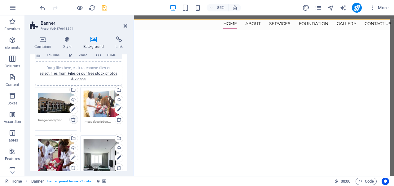
click at [73, 119] on icon at bounding box center [73, 119] width 5 height 5
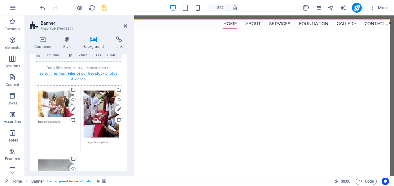
click at [84, 73] on link "select files from Files or our free stock photos & videos" at bounding box center [79, 77] width 78 height 10
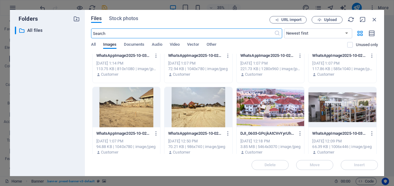
scroll to position [203, 0]
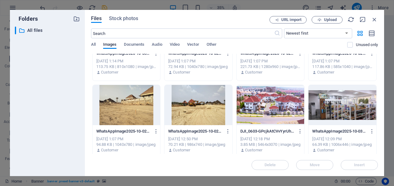
click at [263, 104] on div at bounding box center [271, 105] width 68 height 40
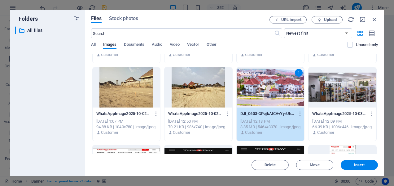
scroll to position [221, 0]
click at [329, 93] on div at bounding box center [342, 87] width 68 height 40
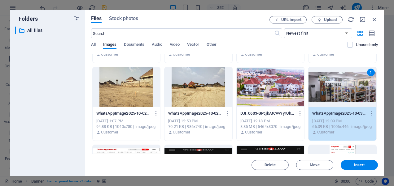
click at [282, 94] on div at bounding box center [271, 87] width 68 height 40
click at [270, 83] on div at bounding box center [271, 87] width 68 height 40
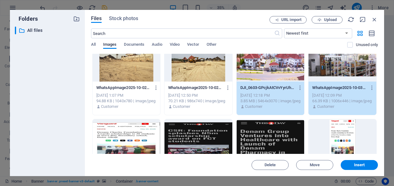
scroll to position [254, 0]
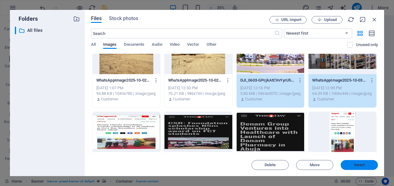
click at [363, 167] on span "Insert" at bounding box center [359, 165] width 11 height 4
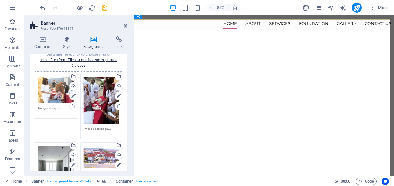
scroll to position [62, 0]
click at [82, 59] on link "select files from Files or our free stock photos & videos" at bounding box center [79, 63] width 78 height 10
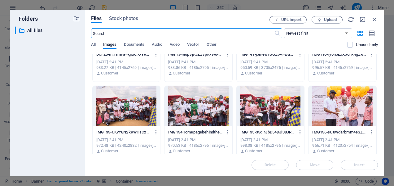
scroll to position [983, 0]
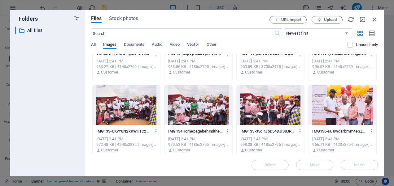
click at [197, 111] on div at bounding box center [198, 105] width 68 height 40
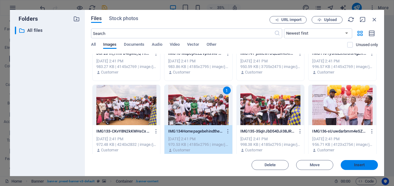
click at [360, 164] on span "Insert" at bounding box center [359, 165] width 11 height 4
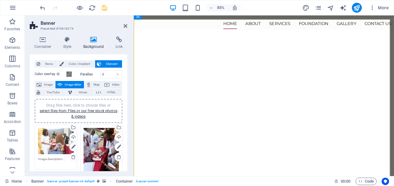
scroll to position [0, 0]
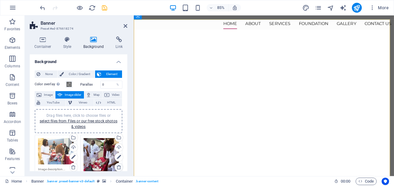
click at [116, 167] on icon at bounding box center [118, 167] width 5 height 5
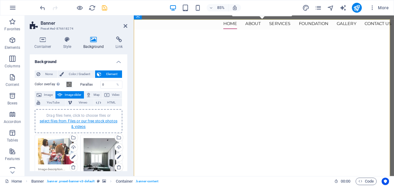
click at [83, 122] on link "select files from Files or our free stock photos & videos" at bounding box center [79, 124] width 78 height 10
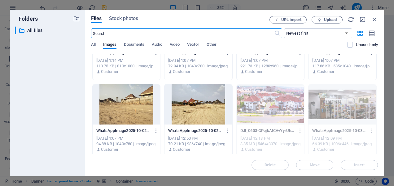
scroll to position [203, 0]
click at [201, 104] on div at bounding box center [198, 105] width 68 height 40
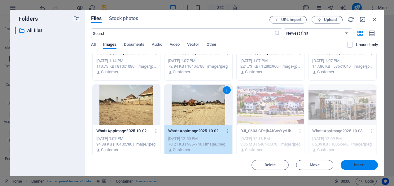
click at [370, 165] on span "Insert" at bounding box center [359, 165] width 32 height 4
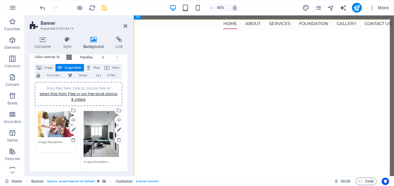
scroll to position [0, 0]
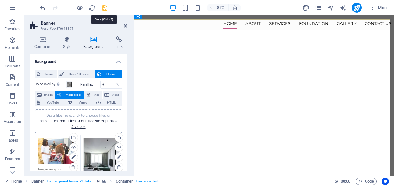
click at [106, 7] on icon "save" at bounding box center [104, 7] width 7 height 7
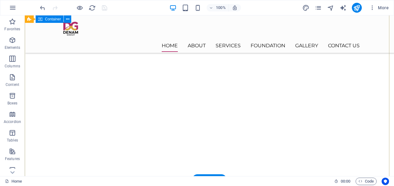
scroll to position [68, 0]
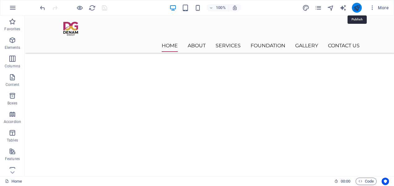
click at [357, 8] on icon "publish" at bounding box center [356, 7] width 7 height 7
